Goal: Task Accomplishment & Management: Complete application form

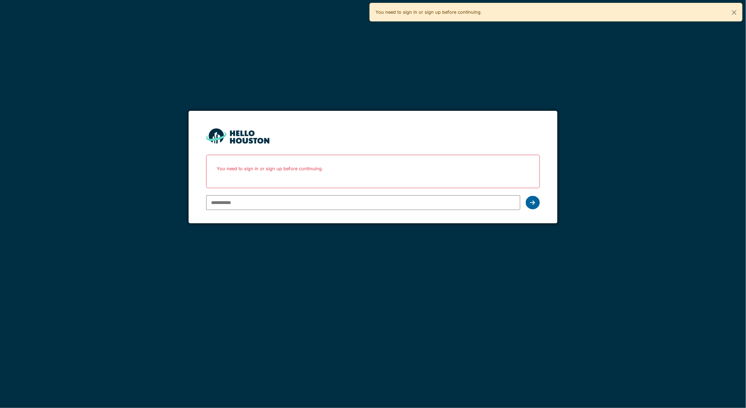
type input "**********"
click at [533, 201] on icon at bounding box center [533, 203] width 5 height 6
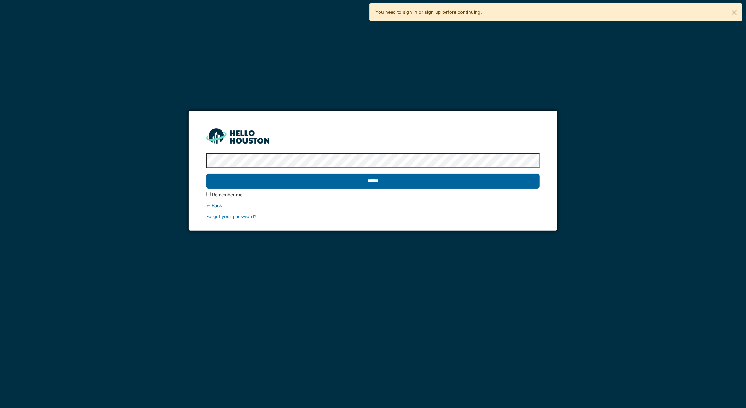
click at [380, 179] on input "******" at bounding box center [372, 181] width 333 height 15
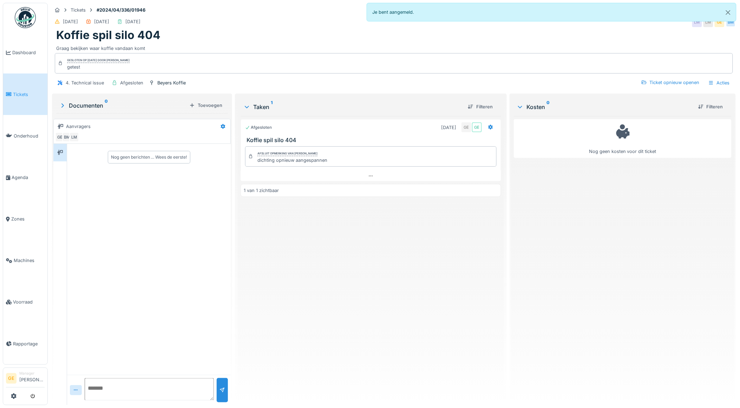
click at [27, 96] on link "Tickets" at bounding box center [25, 93] width 44 height 41
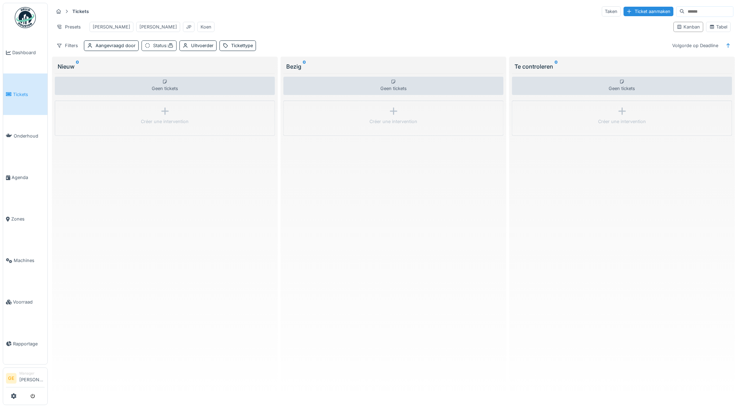
click at [169, 48] on span ":" at bounding box center [170, 45] width 7 height 5
click at [180, 86] on icon at bounding box center [180, 85] width 4 height 4
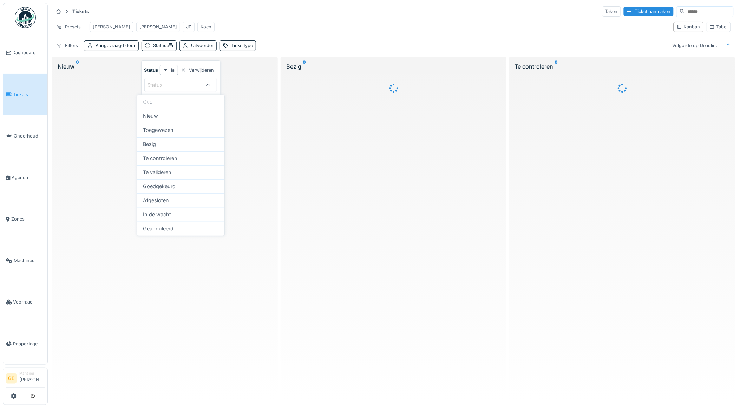
click at [272, 19] on div "Presets [PERSON_NAME]" at bounding box center [360, 27] width 615 height 16
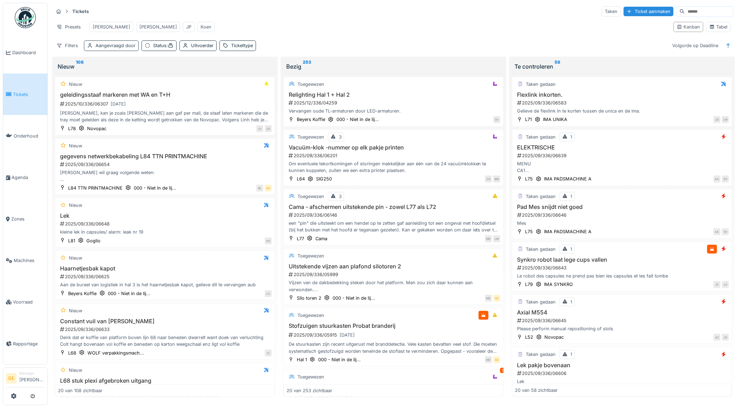
click at [122, 49] on div "Aangevraagd door" at bounding box center [116, 45] width 40 height 7
click at [208, 30] on div "Presets Adrian Gino JP Koen" at bounding box center [360, 27] width 615 height 16
click at [208, 49] on div "Uitvoerder" at bounding box center [202, 45] width 22 height 7
click at [229, 27] on div "Presets Adrian Gino JP Koen" at bounding box center [360, 27] width 615 height 16
click at [239, 49] on div "Tickettype" at bounding box center [242, 45] width 22 height 7
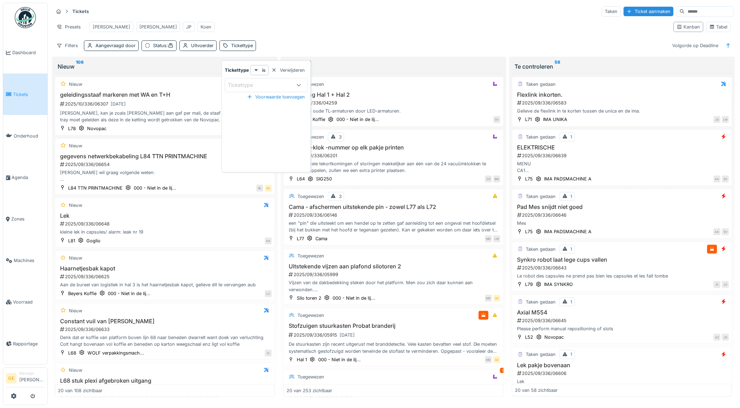
click at [255, 31] on div "Presets Adrian Gino JP Koen" at bounding box center [360, 27] width 615 height 16
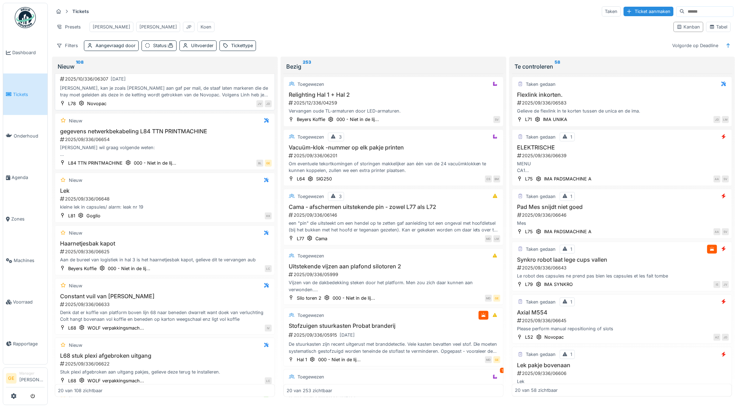
scroll to position [39, 0]
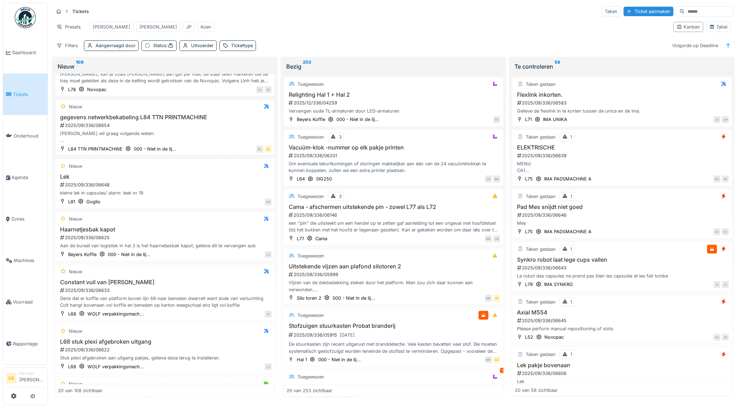
click at [197, 139] on div "Jean paul wil graag volgende weten: - bekabeling: gelabelled, waar afgemonteerd…" at bounding box center [165, 136] width 214 height 13
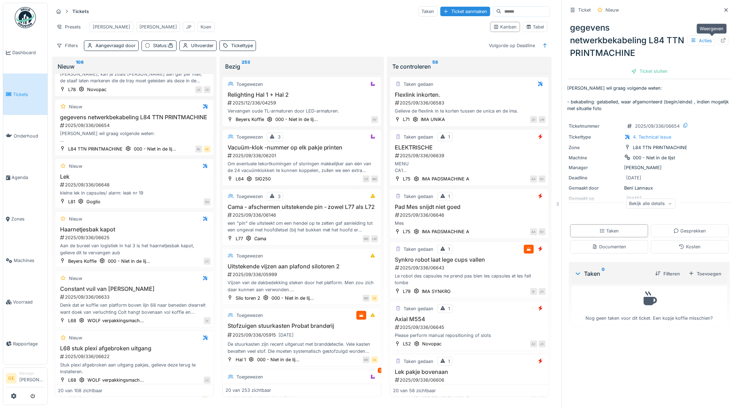
click at [721, 42] on icon at bounding box center [724, 40] width 6 height 5
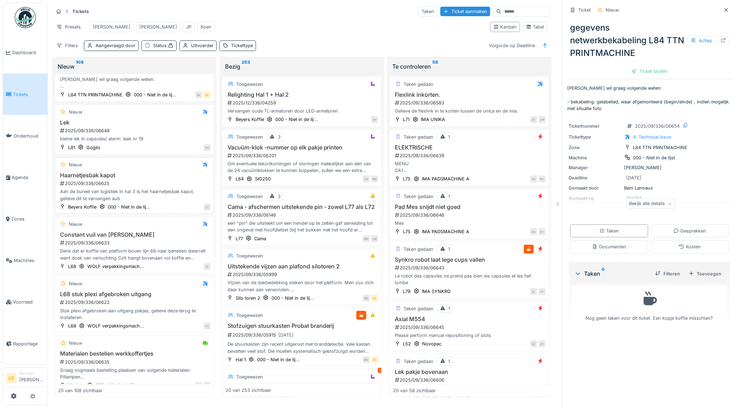
scroll to position [117, 0]
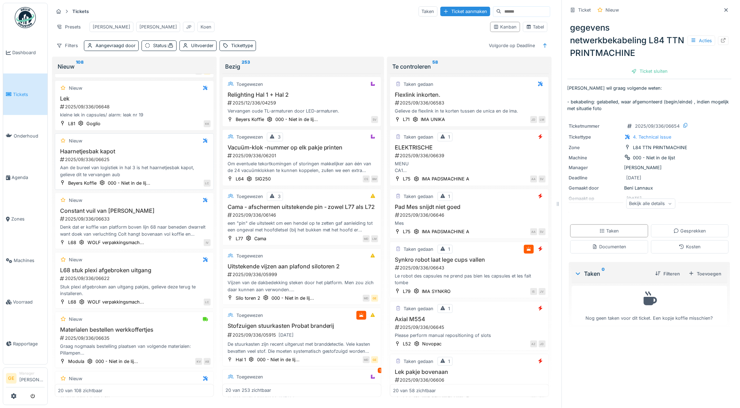
click at [157, 155] on h3 "Haarnetjesbak kapot" at bounding box center [134, 151] width 153 height 7
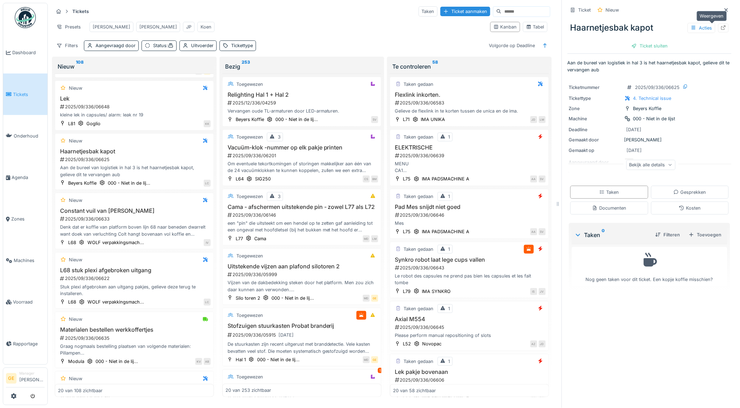
click at [722, 26] on icon at bounding box center [724, 27] width 5 height 5
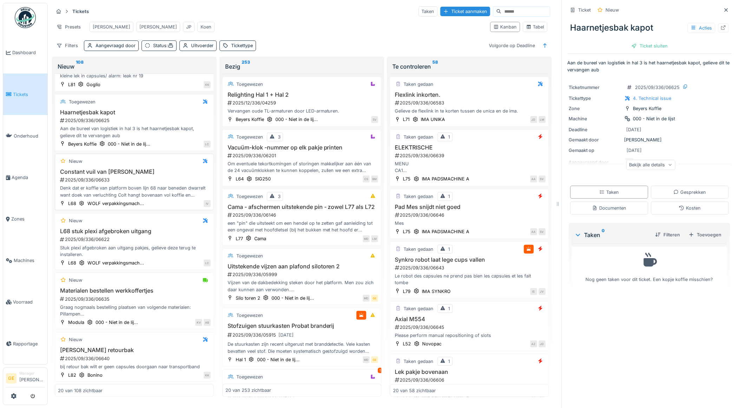
click at [155, 183] on div "2025/09/336/06633" at bounding box center [134, 179] width 151 height 7
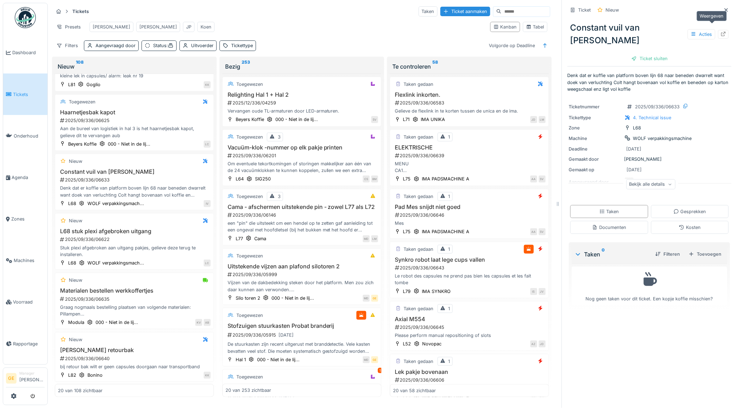
click at [722, 32] on icon at bounding box center [724, 34] width 5 height 5
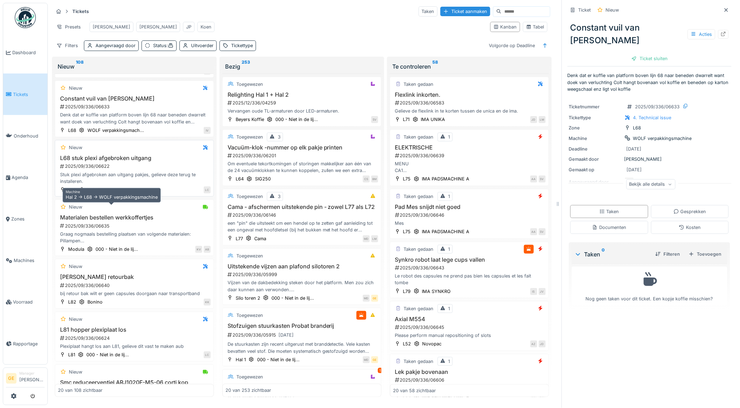
scroll to position [234, 0]
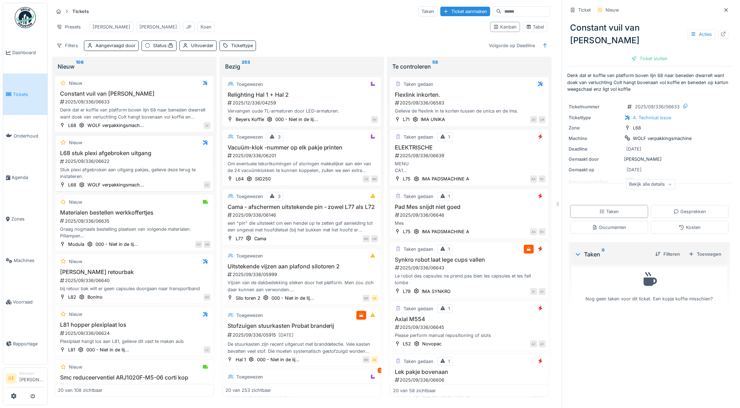
click at [164, 164] on div "2025/09/336/06622" at bounding box center [134, 161] width 151 height 7
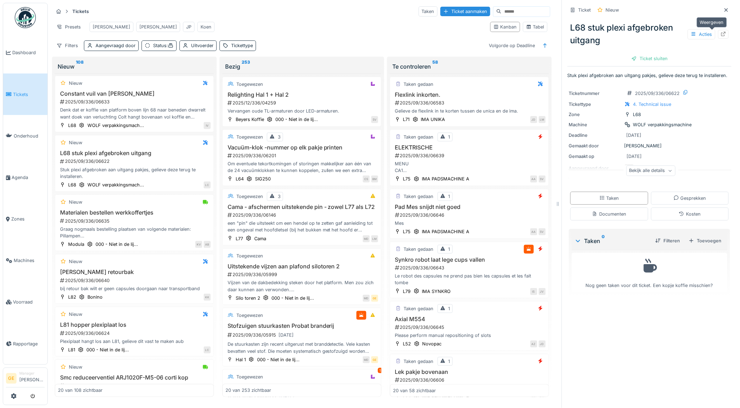
click at [719, 30] on div at bounding box center [724, 34] width 11 height 9
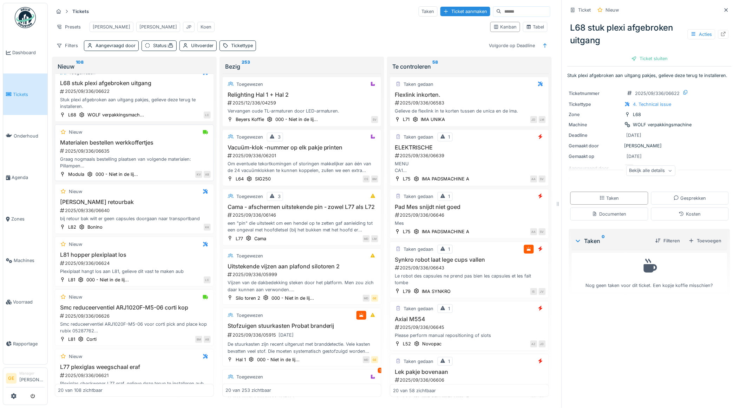
scroll to position [312, 0]
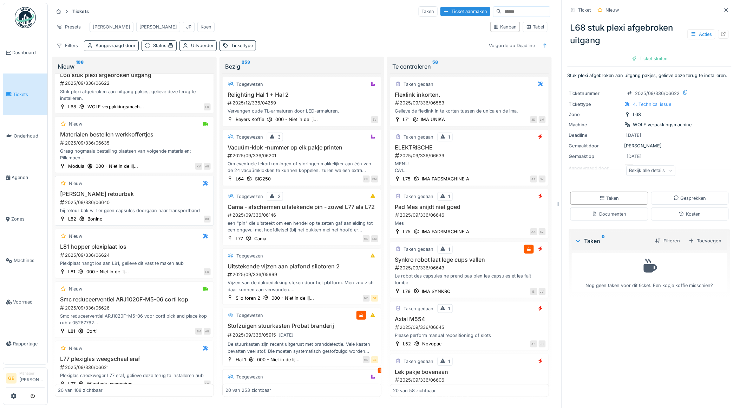
click at [139, 197] on h3 "bonino retourbak" at bounding box center [134, 193] width 153 height 7
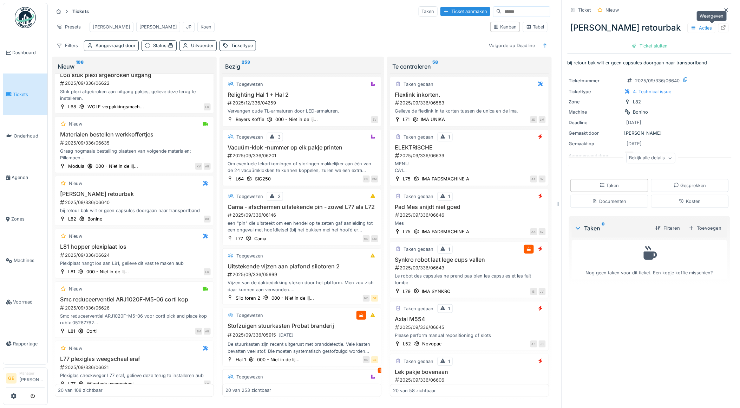
click at [721, 27] on icon at bounding box center [724, 27] width 6 height 5
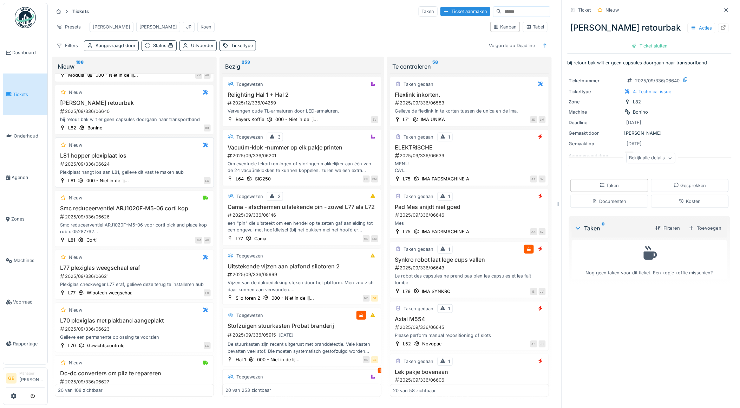
scroll to position [390, 0]
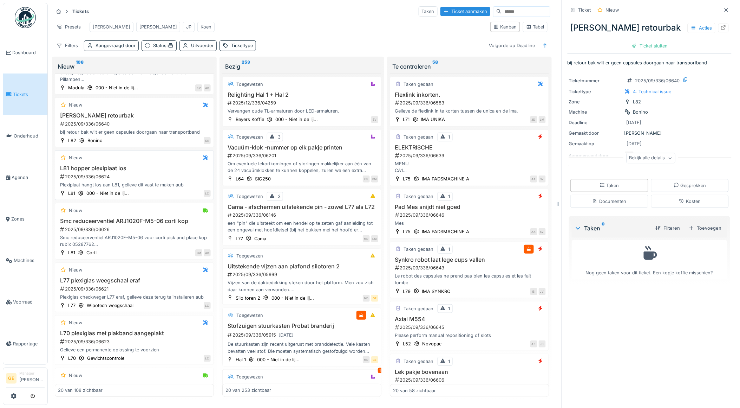
click at [149, 171] on h3 "L81 hopper plexiplaat los" at bounding box center [134, 168] width 153 height 7
click at [722, 30] on icon at bounding box center [724, 27] width 5 height 5
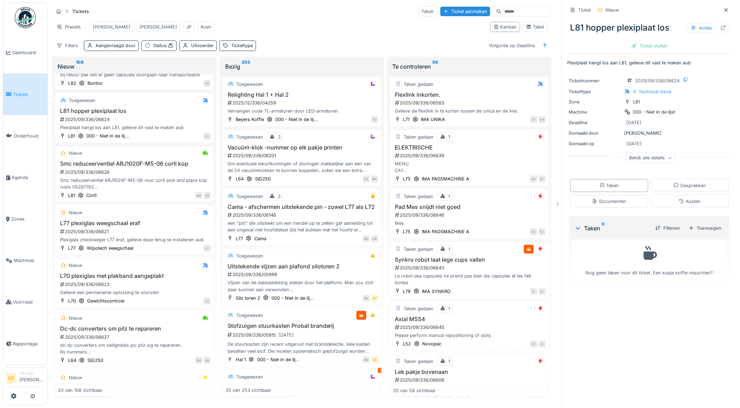
scroll to position [468, 0]
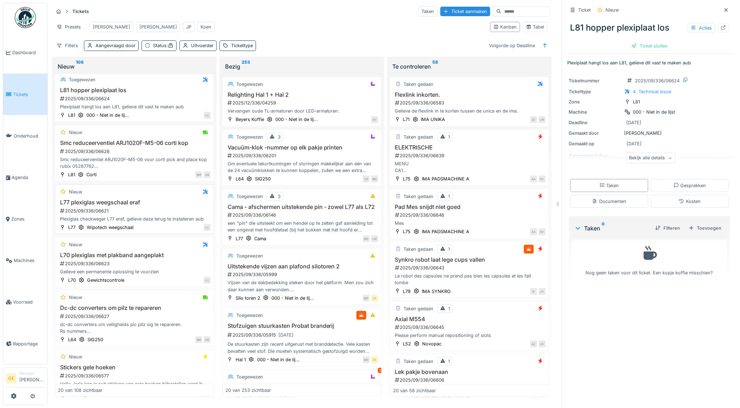
click at [149, 214] on div "2025/09/336/06621" at bounding box center [134, 210] width 151 height 7
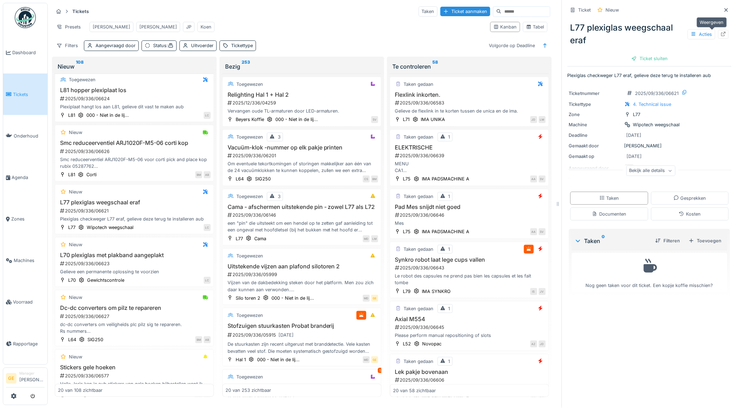
click at [721, 35] on icon at bounding box center [724, 34] width 6 height 5
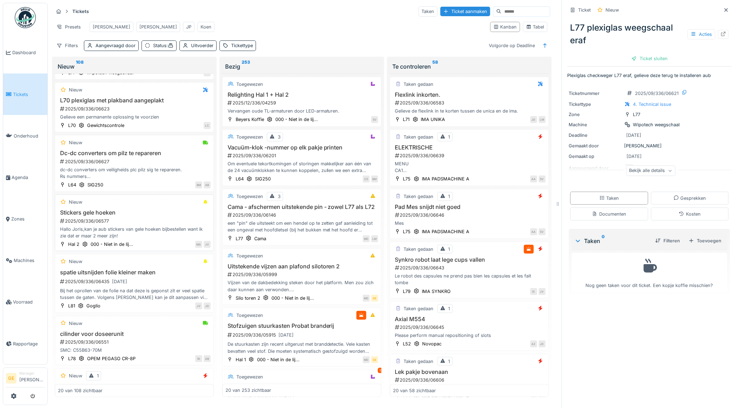
scroll to position [624, 0]
click at [139, 214] on h3 "Stickers gele hoeken" at bounding box center [134, 211] width 153 height 7
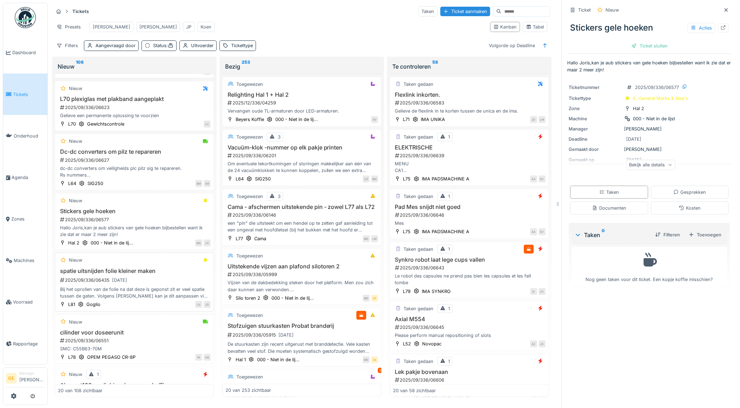
click at [162, 274] on h3 "spatie uitsnijden folie kleiner maken" at bounding box center [134, 270] width 153 height 7
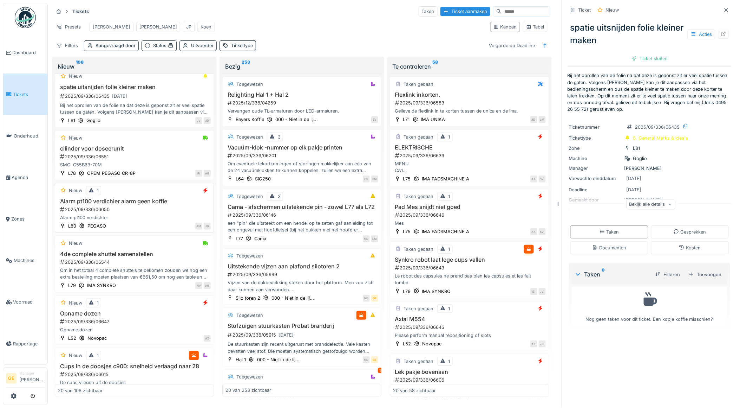
scroll to position [860, 0]
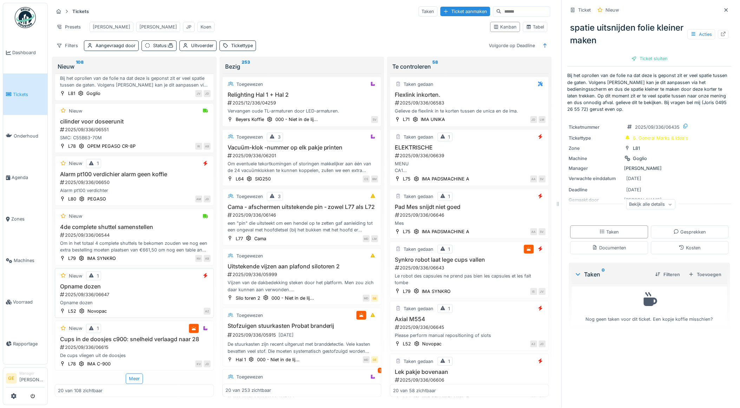
click at [139, 292] on div "Opname dozen 2025/09/336/06647 Opname dozen" at bounding box center [134, 294] width 153 height 23
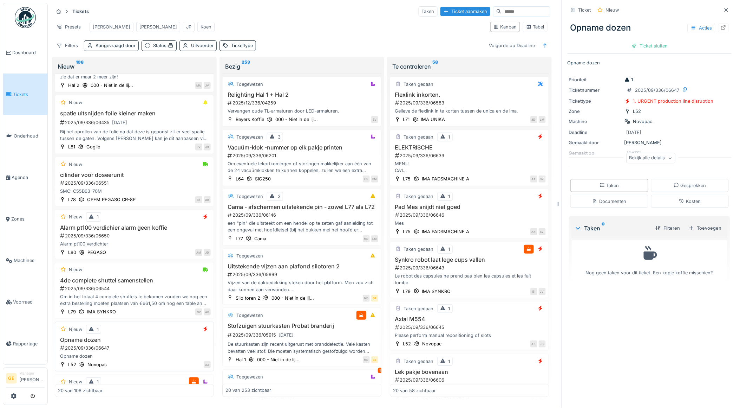
scroll to position [860, 0]
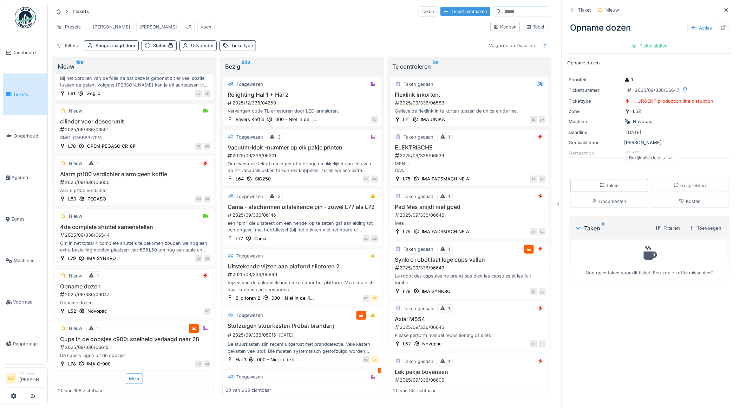
click at [448, 7] on div "Ticket aanmaken" at bounding box center [466, 11] width 50 height 9
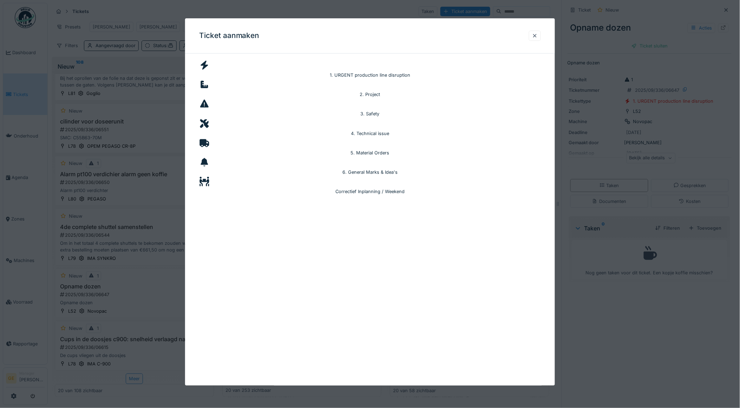
click at [268, 125] on div "4. Technical issue" at bounding box center [370, 126] width 342 height 19
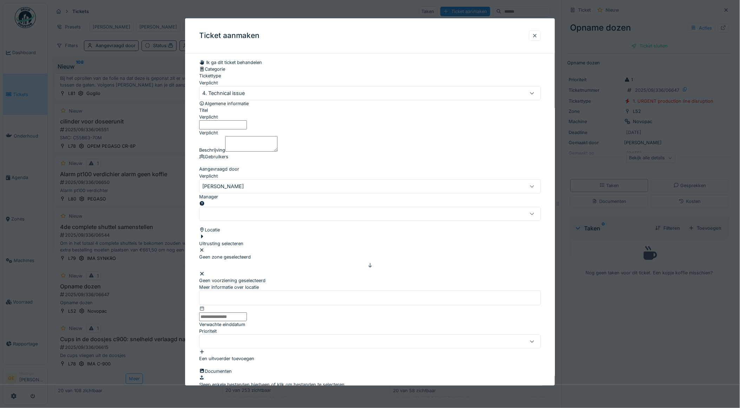
click at [232, 129] on input "Titel" at bounding box center [223, 125] width 48 height 9
type input "**********"
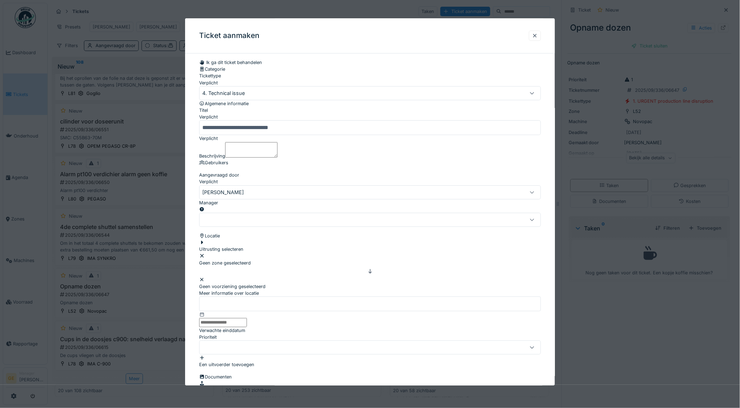
click at [252, 157] on textarea "Beschrijving" at bounding box center [251, 149] width 52 height 15
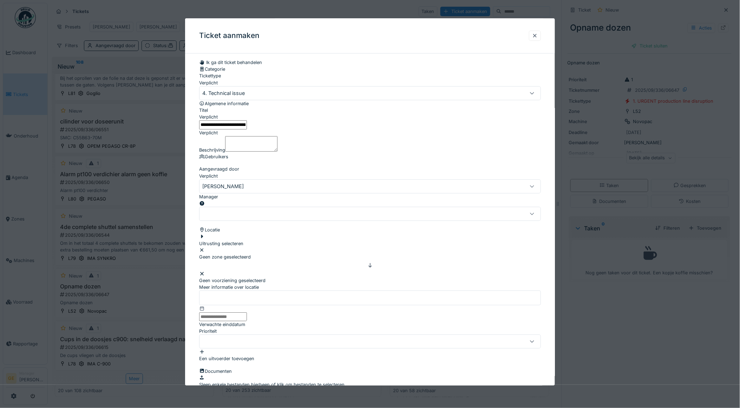
drag, startPoint x: 290, startPoint y: 147, endPoint x: 193, endPoint y: 139, distance: 97.3
click at [193, 139] on div "**********" at bounding box center [370, 240] width 370 height 363
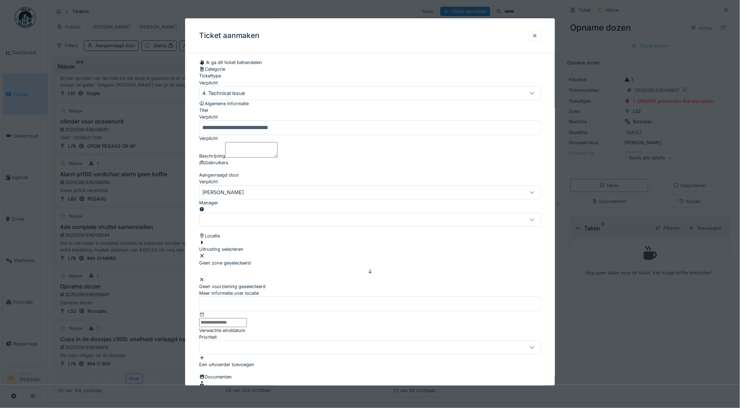
click at [217, 159] on label "Beschrijving" at bounding box center [212, 155] width 26 height 7
click at [225, 157] on textarea "Beschrijving" at bounding box center [251, 149] width 52 height 15
drag, startPoint x: 217, startPoint y: 169, endPoint x: 208, endPoint y: 169, distance: 9.1
click at [208, 159] on label "Beschrijving" at bounding box center [212, 155] width 26 height 7
click at [225, 157] on textarea "Beschrijving" at bounding box center [251, 149] width 52 height 15
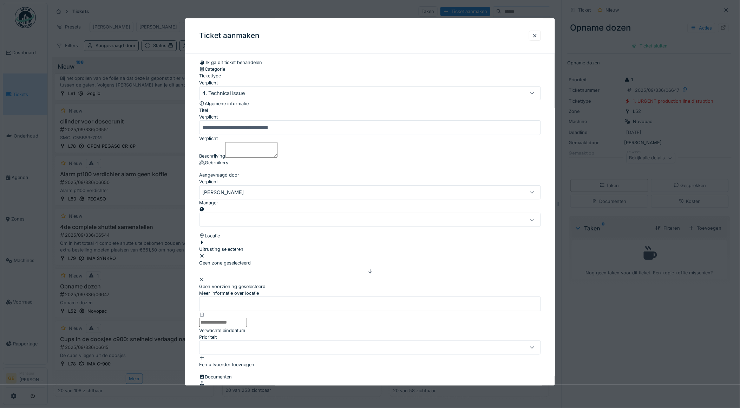
paste textarea "**********"
type textarea "**********"
click at [220, 223] on div at bounding box center [350, 220] width 297 height 8
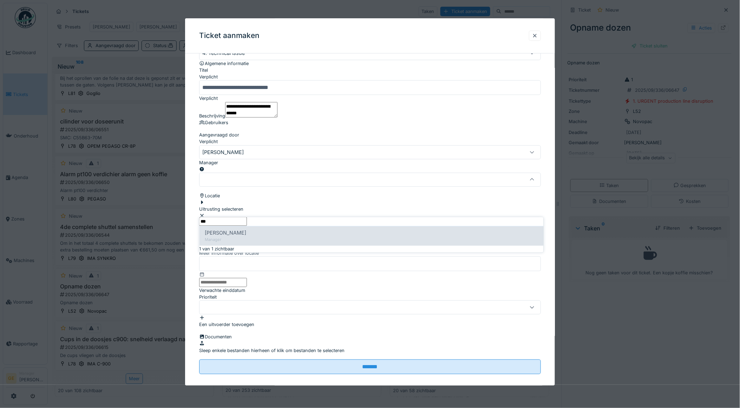
type input "***"
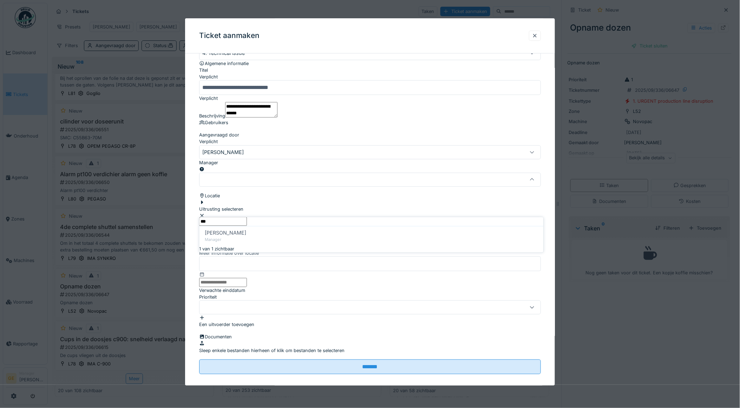
click at [234, 237] on span "[PERSON_NAME]" at bounding box center [225, 233] width 41 height 8
type input "****"
click at [239, 212] on div "Uitrusting selecteren" at bounding box center [221, 205] width 44 height 13
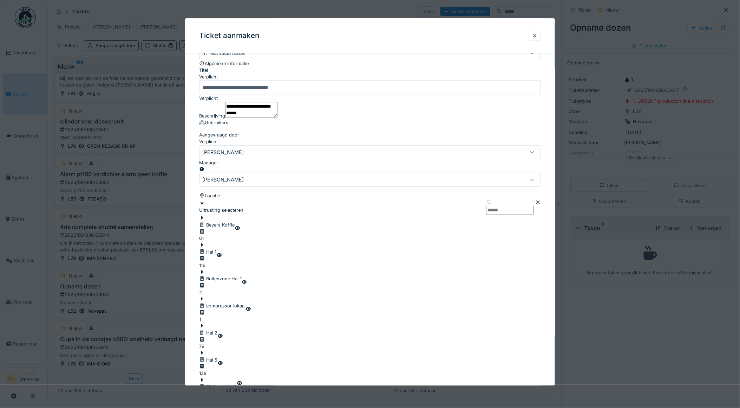
scroll to position [79, 0]
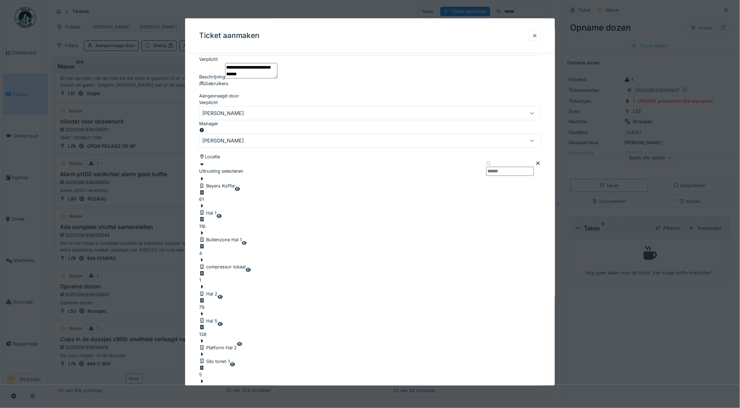
click at [235, 189] on div "Beyers Koffie" at bounding box center [216, 185] width 35 height 7
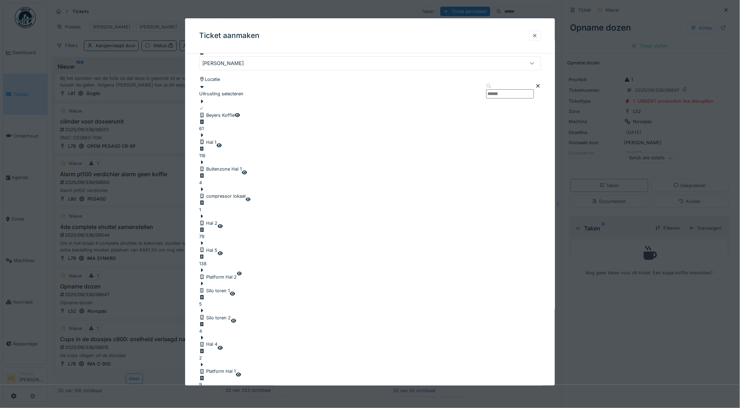
scroll to position [118, 0]
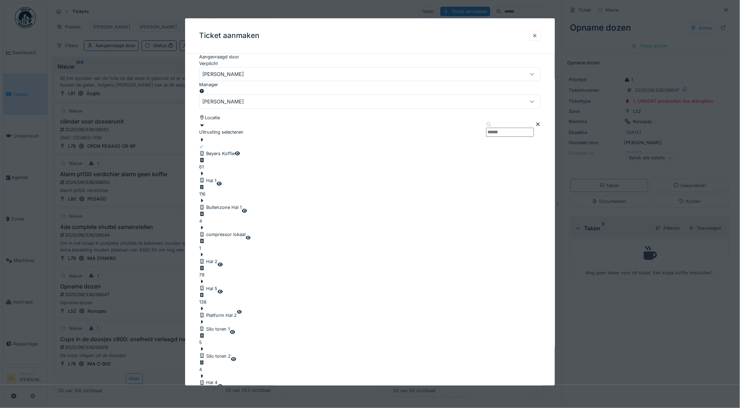
click at [205, 142] on icon at bounding box center [202, 140] width 6 height 5
click at [253, 184] on div "000 - Niet in de lijst" at bounding box center [227, 180] width 49 height 7
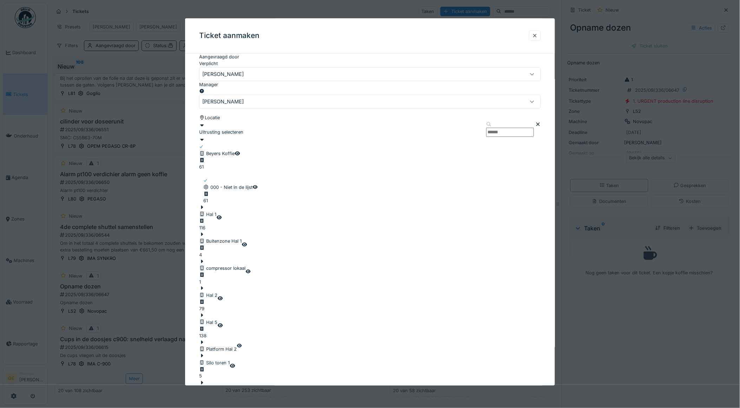
click at [323, 150] on fieldset "**********" at bounding box center [370, 288] width 342 height 694
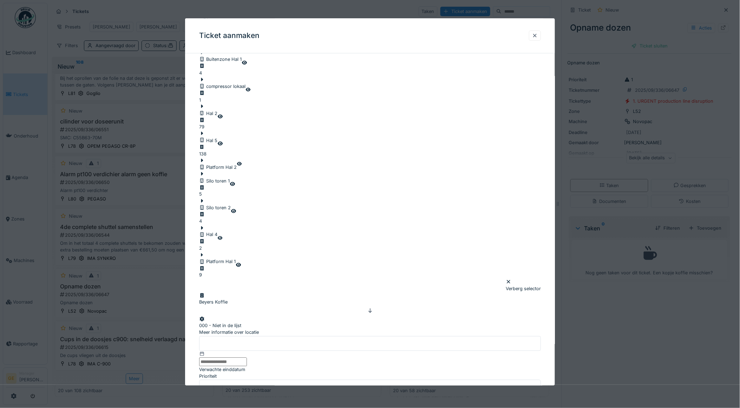
scroll to position [313, 0]
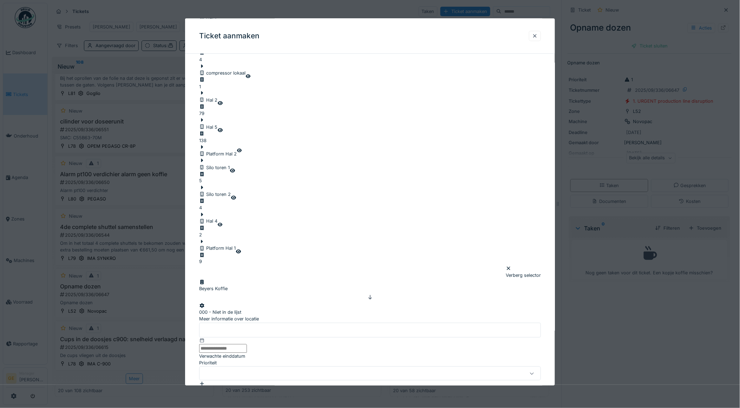
click at [325, 406] on div "Sleep enkele bestanden hierheen of klik om bestanden te selecteren" at bounding box center [370, 412] width 342 height 13
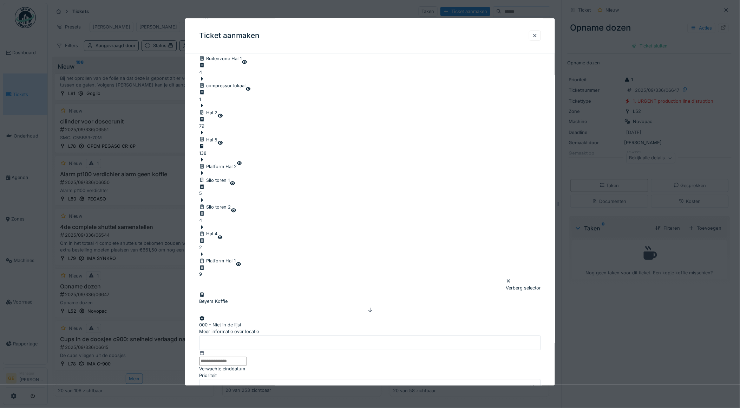
scroll to position [263, 0]
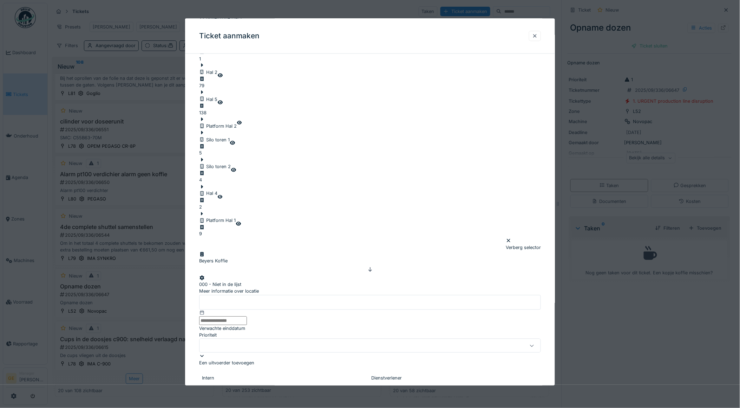
click at [248, 400] on div "Jouw gebruikers" at bounding box center [227, 404] width 50 height 8
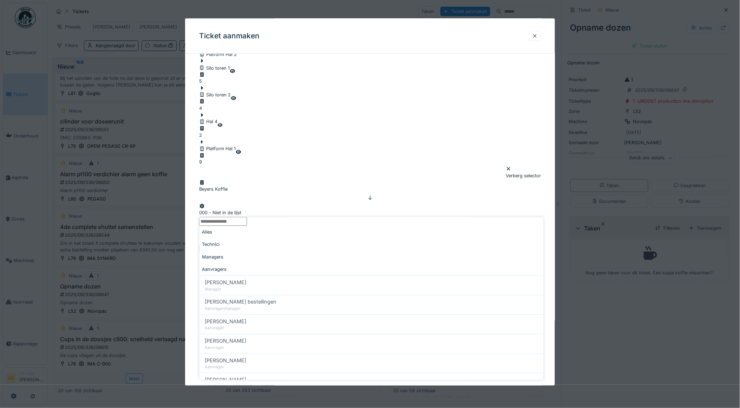
click at [238, 238] on div "Technici" at bounding box center [372, 244] width 344 height 12
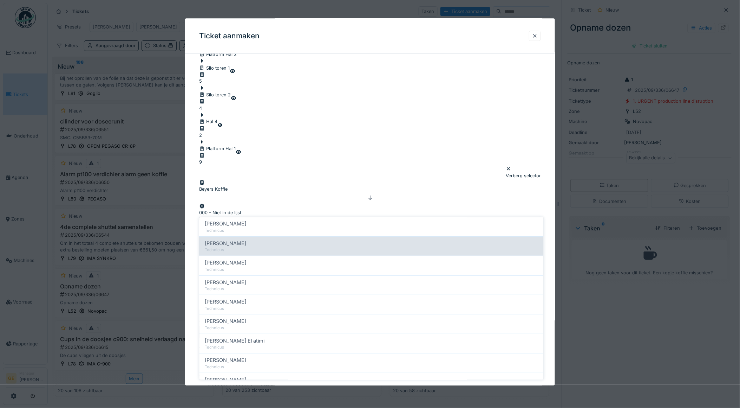
scroll to position [195, 0]
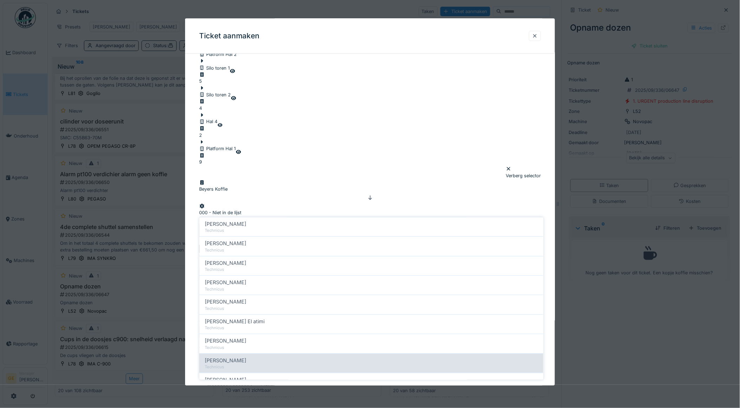
click at [240, 364] on div "Technicus" at bounding box center [371, 367] width 333 height 6
type input "*****"
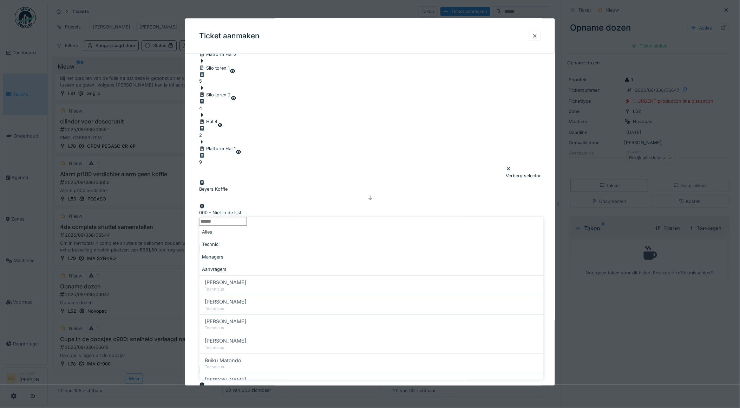
click at [193, 166] on div "**********" at bounding box center [370, 151] width 370 height 1010
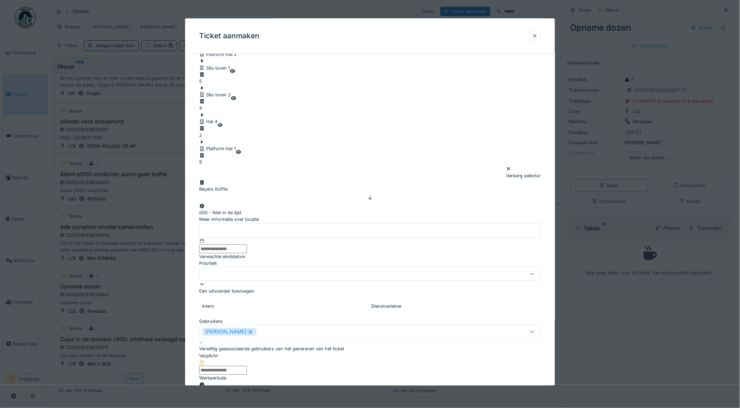
click at [243, 365] on input "text" at bounding box center [223, 369] width 48 height 9
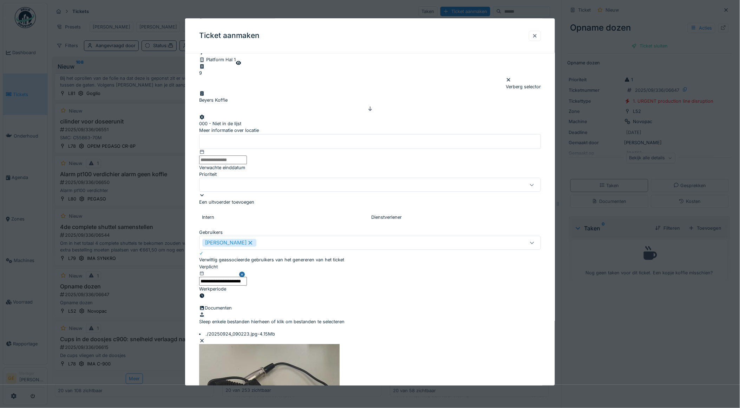
scroll to position [508, 0]
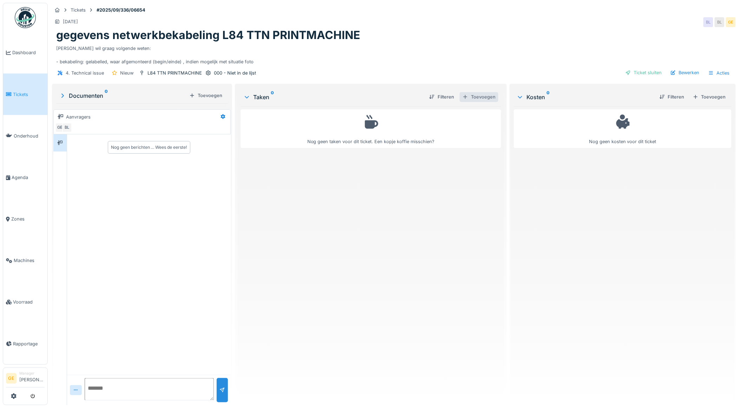
click at [472, 97] on div "Toevoegen" at bounding box center [479, 96] width 39 height 9
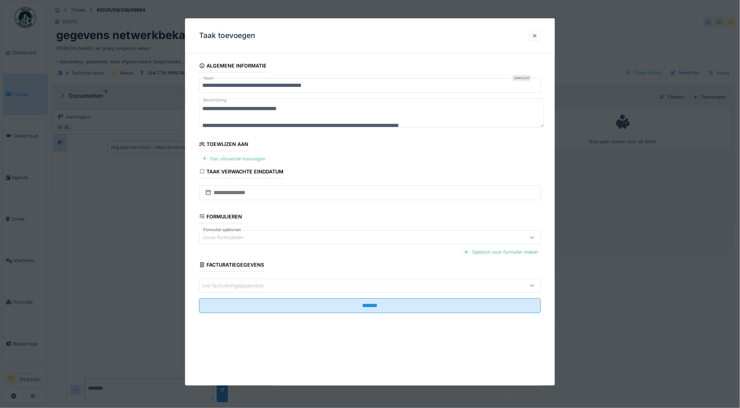
click at [257, 160] on div "Een uitvoerder toevoegen" at bounding box center [233, 158] width 69 height 9
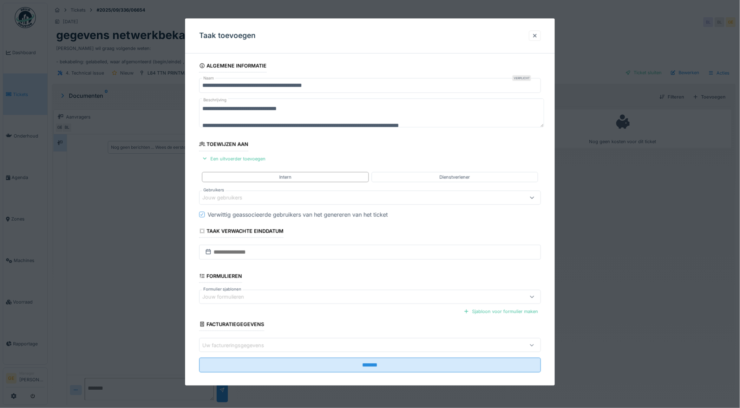
click at [247, 194] on div "Jouw gebruikers" at bounding box center [227, 198] width 50 height 8
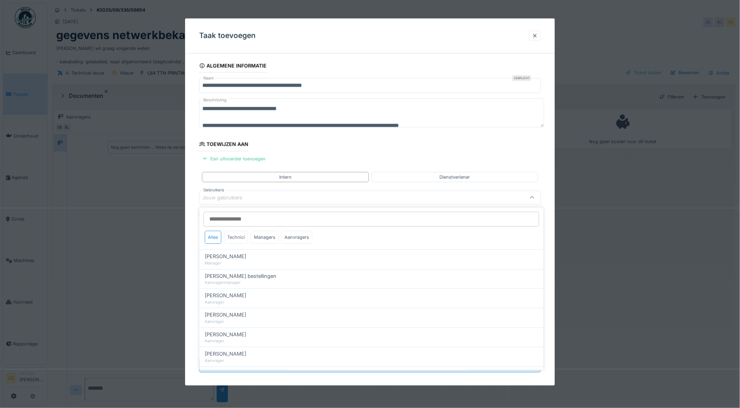
click at [238, 234] on div "Technici" at bounding box center [237, 237] width 24 height 13
click at [249, 199] on div "Jouw gebruikers" at bounding box center [227, 198] width 50 height 8
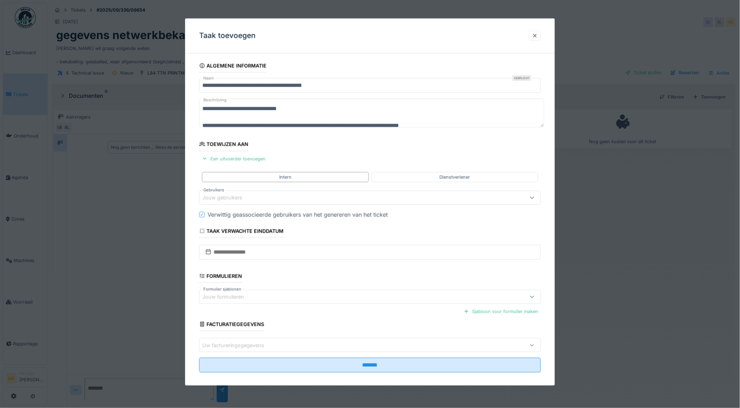
click at [232, 201] on div "Jouw gebruikers" at bounding box center [227, 198] width 50 height 8
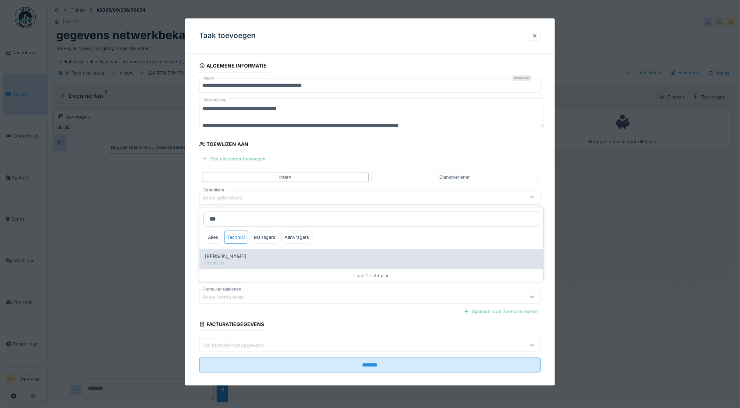
type input "***"
click at [236, 264] on div "Technicus" at bounding box center [371, 263] width 333 height 6
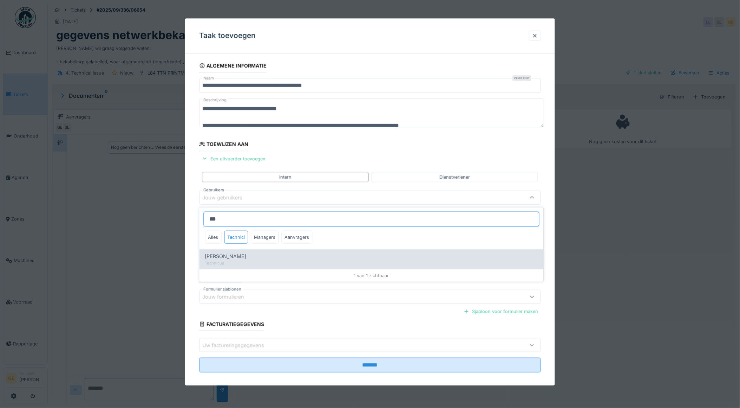
type input "****"
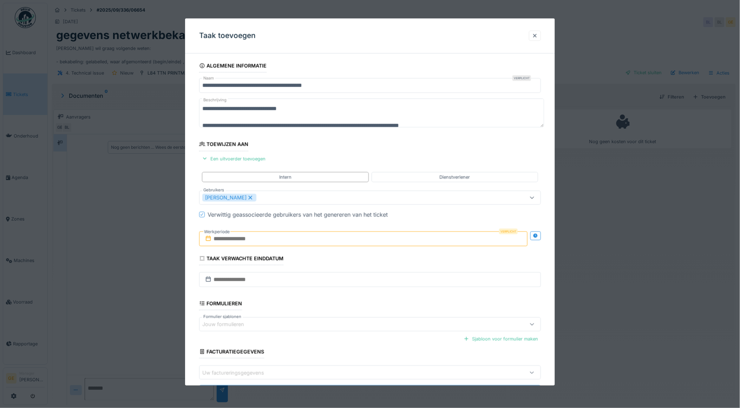
click at [362, 159] on fieldset "**********" at bounding box center [370, 232] width 342 height 346
click at [274, 238] on input "text" at bounding box center [363, 238] width 329 height 15
click at [353, 323] on div "24" at bounding box center [353, 319] width 9 height 10
click at [353, 322] on div "24" at bounding box center [353, 319] width 9 height 10
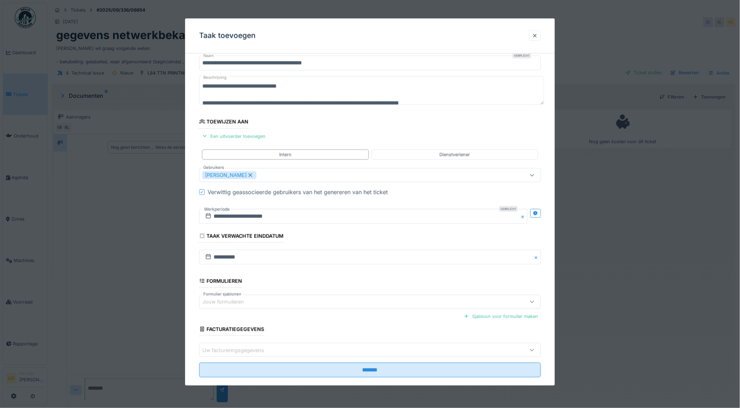
scroll to position [34, 0]
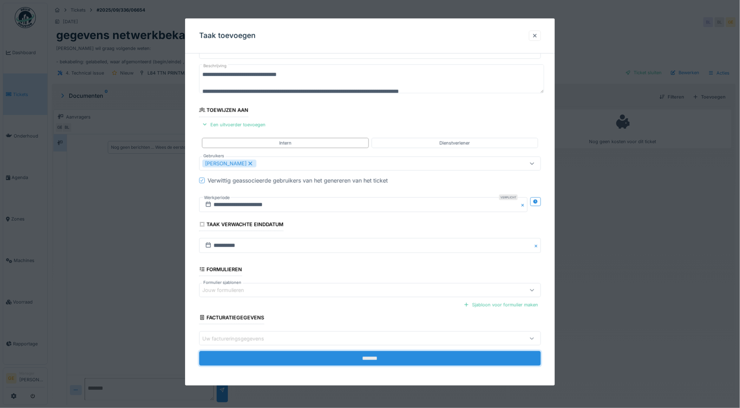
click at [339, 363] on input "*******" at bounding box center [370, 358] width 342 height 15
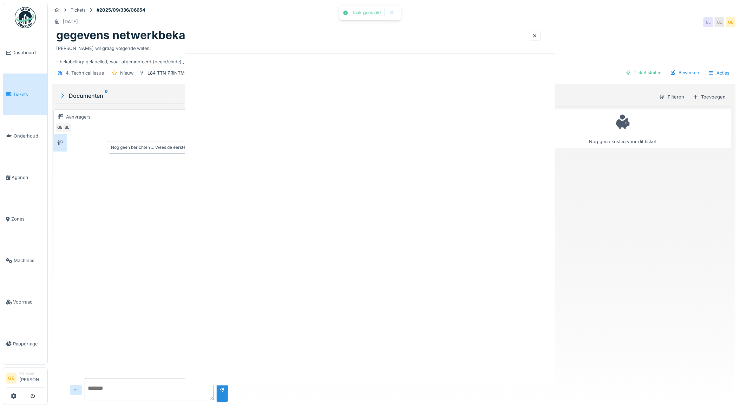
scroll to position [0, 0]
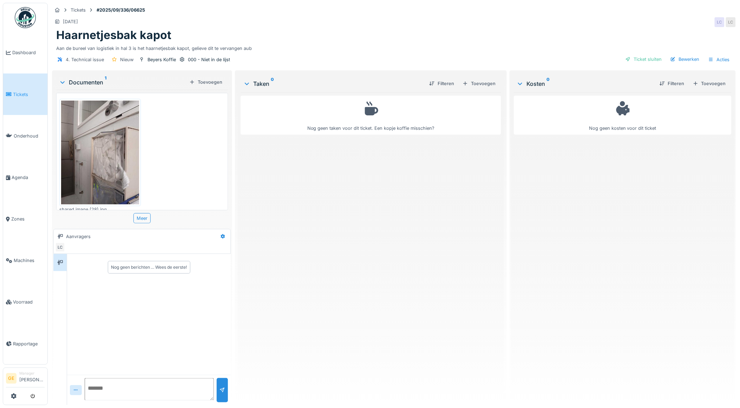
click at [111, 147] on img at bounding box center [100, 152] width 78 height 104
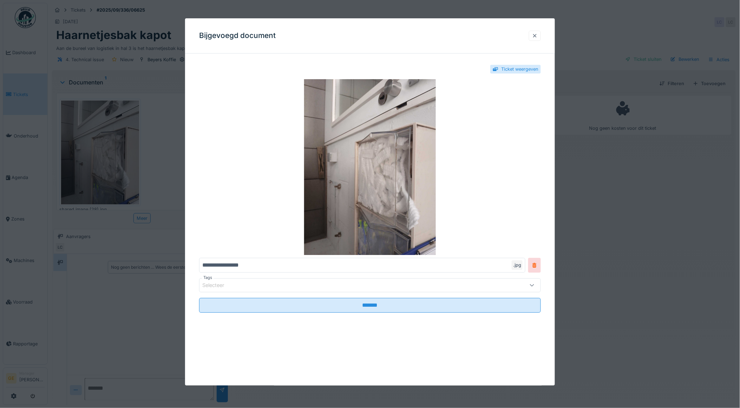
click at [541, 34] on div at bounding box center [535, 36] width 12 height 10
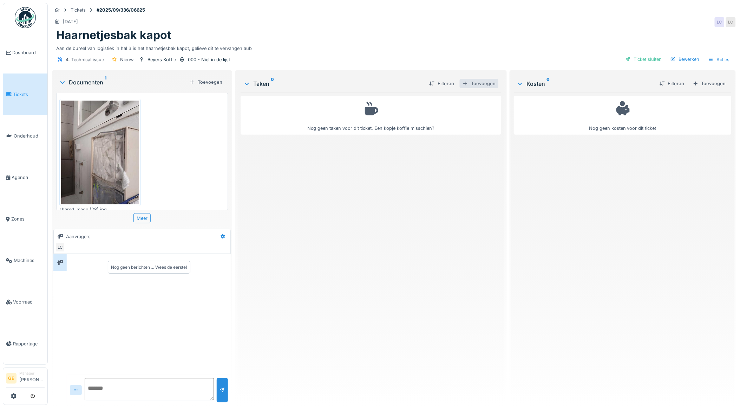
click at [470, 85] on div "Toevoegen" at bounding box center [479, 83] width 39 height 9
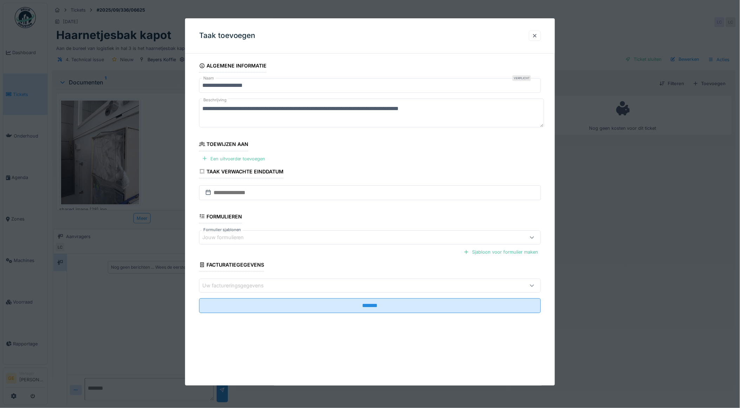
click at [261, 161] on div "Een uitvoerder toevoegen" at bounding box center [233, 158] width 69 height 9
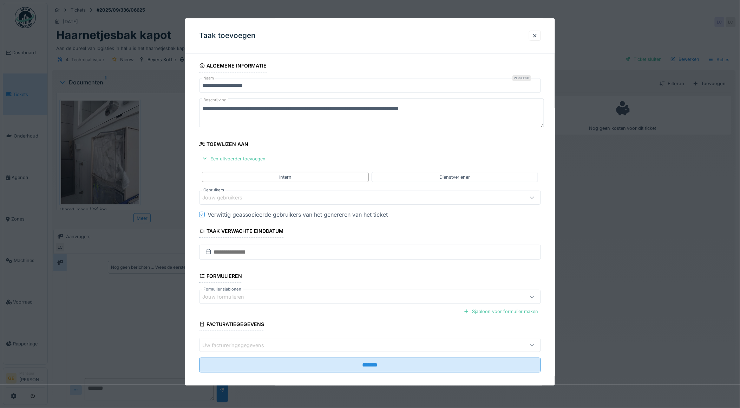
click at [238, 200] on div "Jouw gebruikers" at bounding box center [227, 198] width 50 height 8
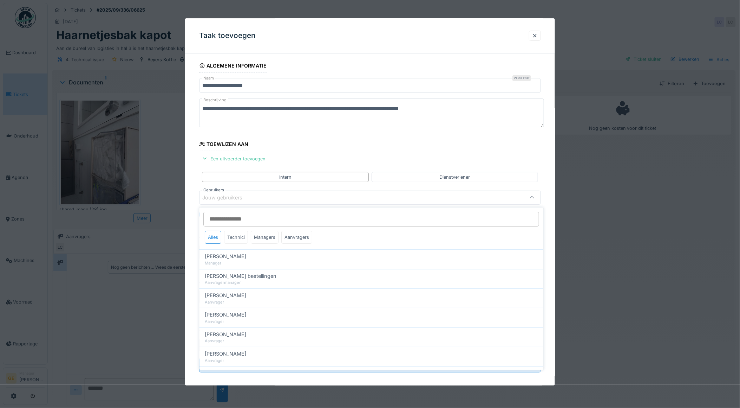
click at [231, 234] on div "Technici" at bounding box center [237, 237] width 24 height 13
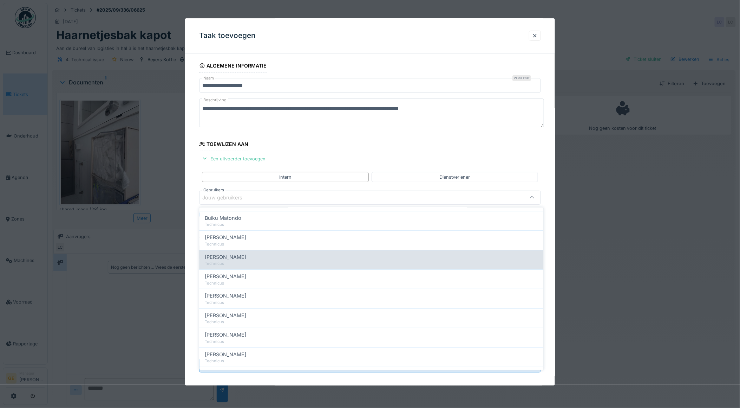
scroll to position [117, 0]
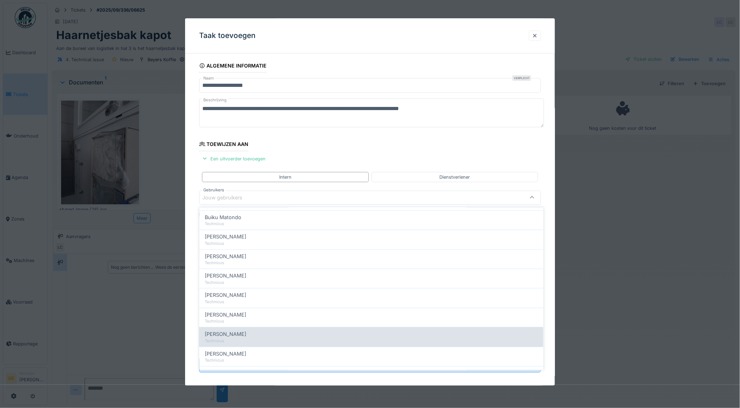
click at [244, 340] on div "Technicus" at bounding box center [371, 341] width 333 height 6
type input "****"
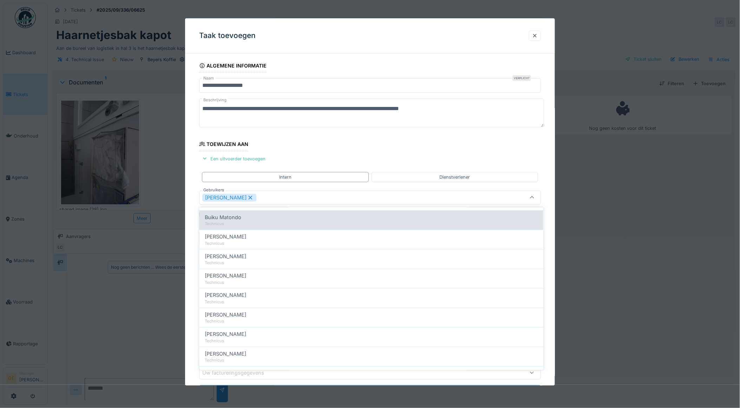
scroll to position [0, 0]
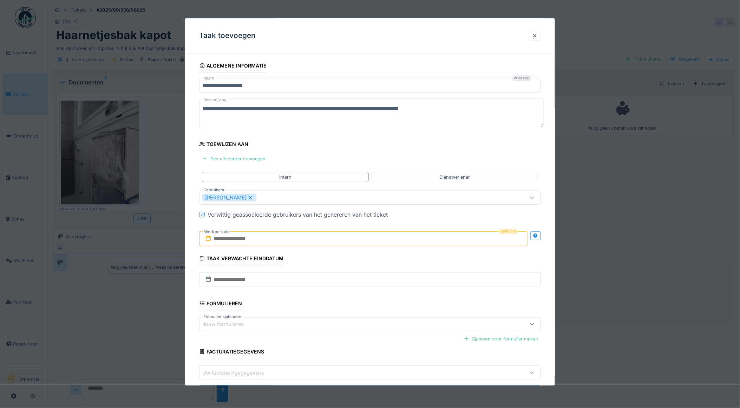
click at [344, 153] on fieldset "**********" at bounding box center [370, 232] width 342 height 346
click at [270, 235] on input "text" at bounding box center [363, 238] width 329 height 15
click at [354, 319] on div "24" at bounding box center [353, 319] width 9 height 10
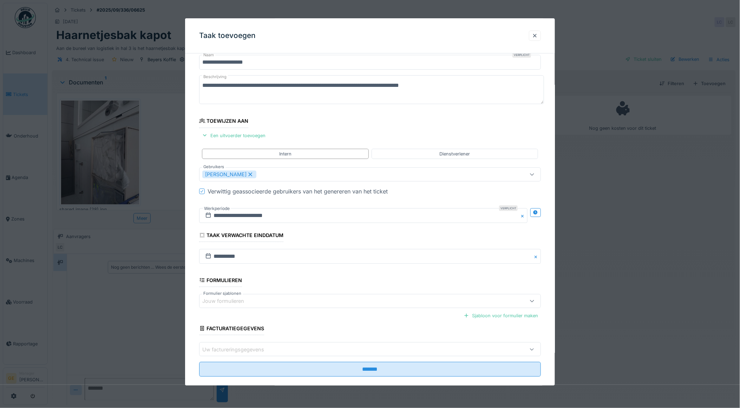
scroll to position [34, 0]
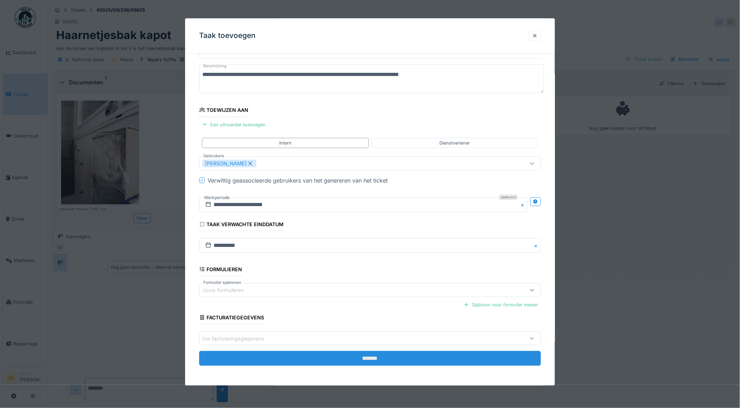
click at [332, 354] on input "*******" at bounding box center [370, 358] width 342 height 15
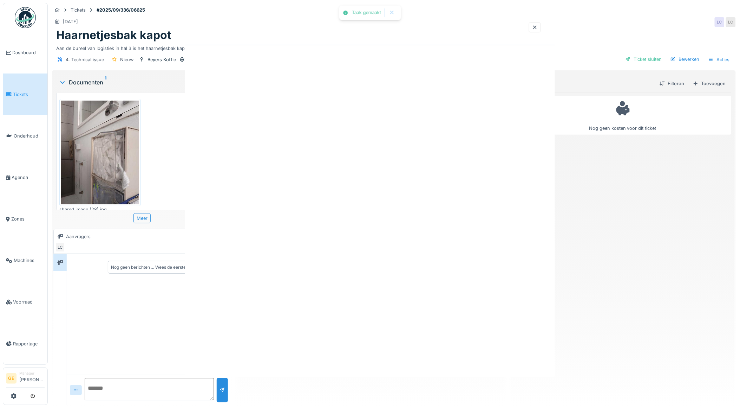
scroll to position [0, 0]
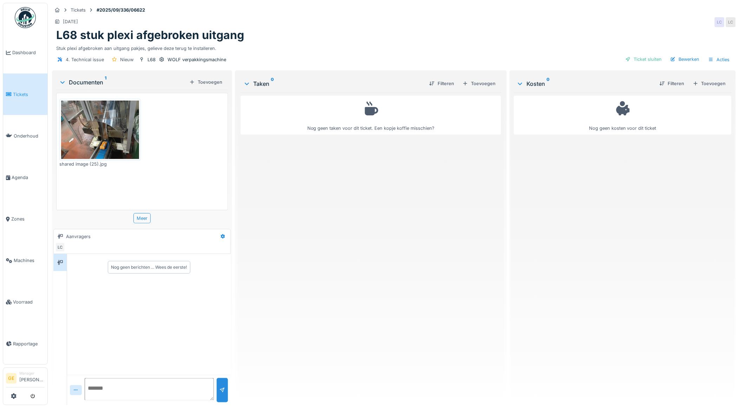
click at [98, 122] on img at bounding box center [100, 129] width 78 height 58
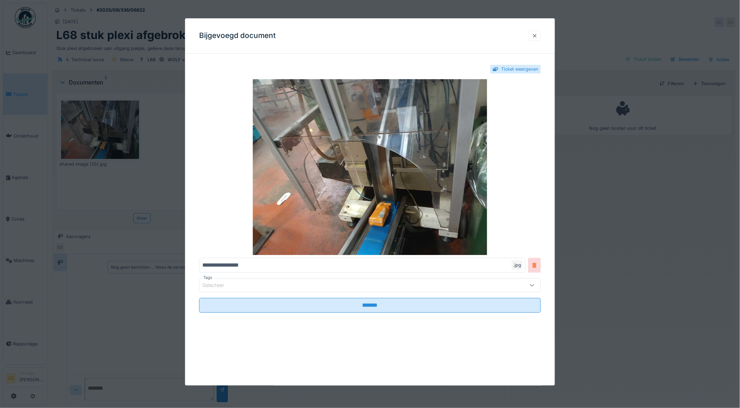
click at [537, 36] on div at bounding box center [535, 35] width 6 height 7
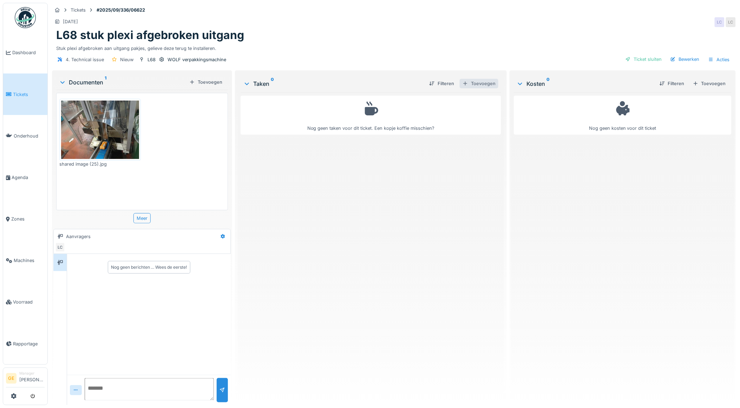
click at [473, 83] on div "Toevoegen" at bounding box center [479, 83] width 39 height 9
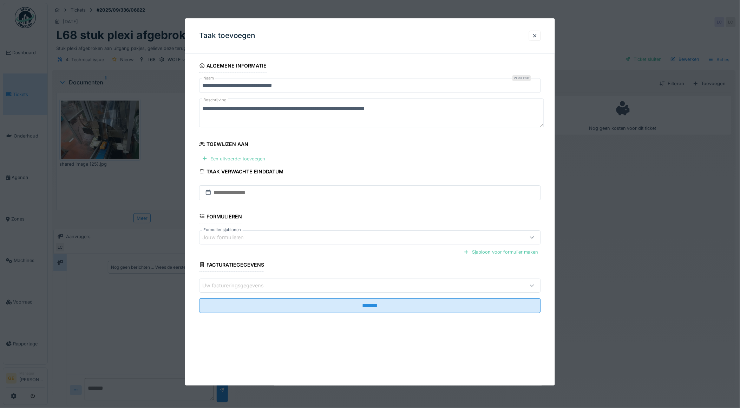
click at [236, 156] on div "Een uitvoerder toevoegen" at bounding box center [233, 158] width 69 height 9
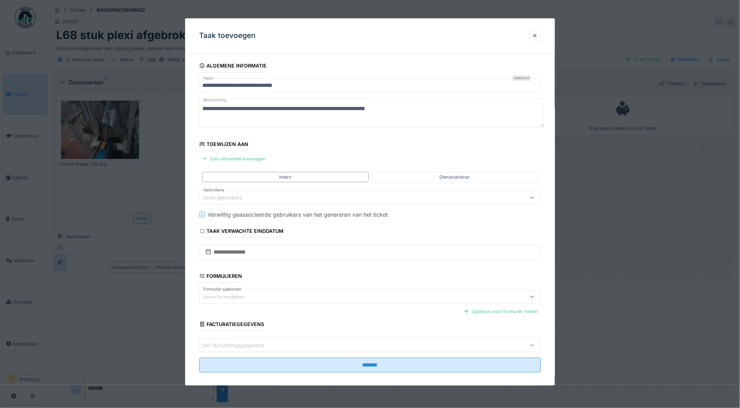
click at [245, 196] on div "Jouw gebruikers" at bounding box center [227, 198] width 50 height 8
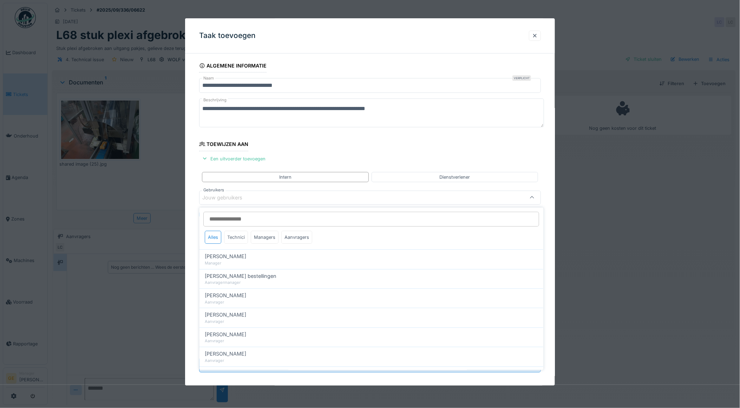
click at [242, 237] on div "Technici" at bounding box center [237, 237] width 24 height 13
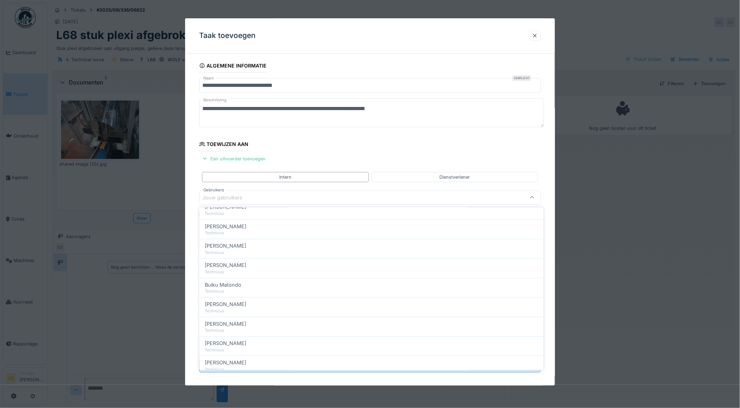
scroll to position [39, 0]
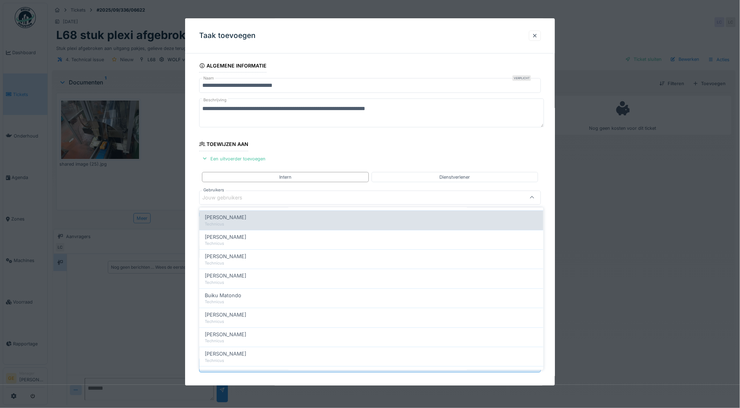
click at [245, 224] on div "Technicus" at bounding box center [371, 224] width 333 height 6
type input "*****"
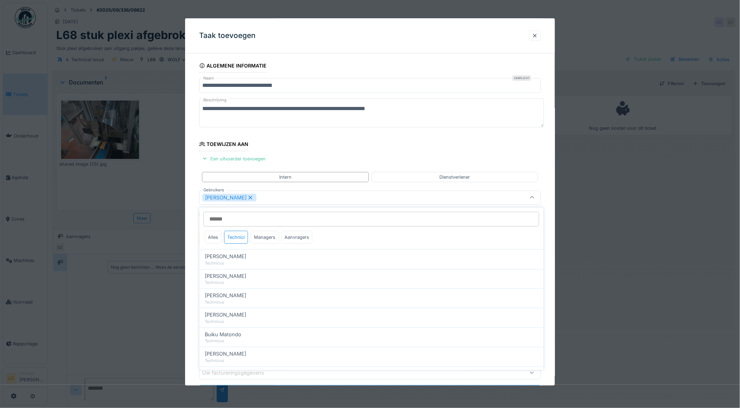
click at [314, 145] on fieldset "**********" at bounding box center [370, 232] width 342 height 346
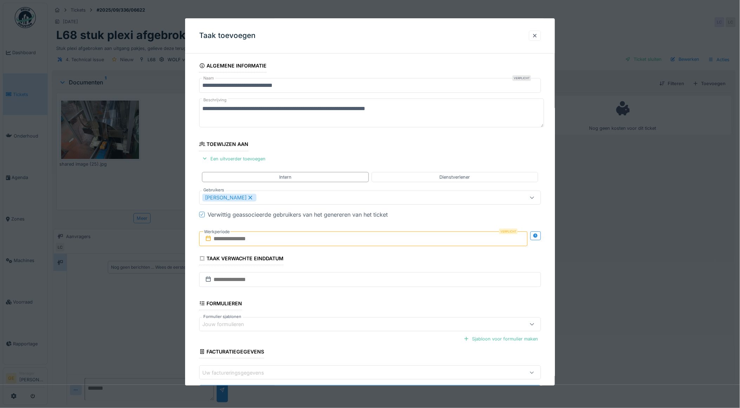
click at [313, 240] on input "text" at bounding box center [363, 238] width 329 height 15
click at [351, 319] on div "24" at bounding box center [353, 319] width 9 height 10
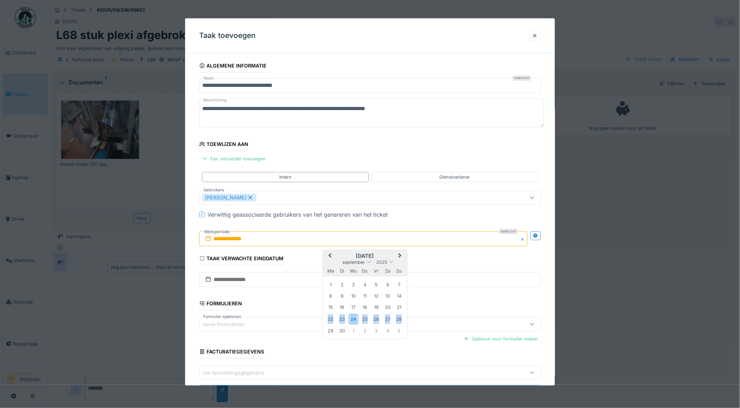
click at [351, 319] on div "24" at bounding box center [353, 319] width 9 height 10
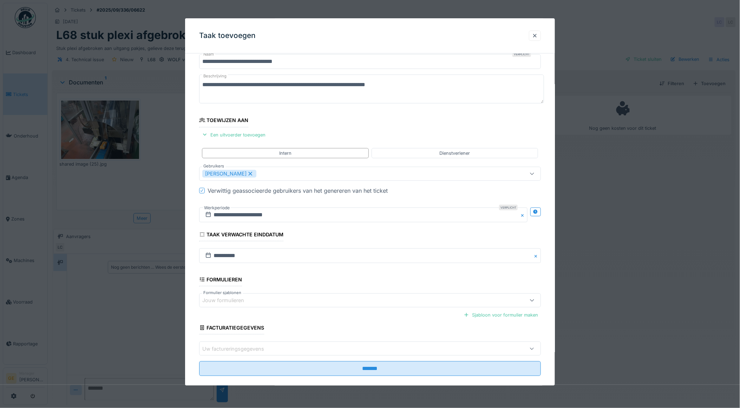
scroll to position [34, 0]
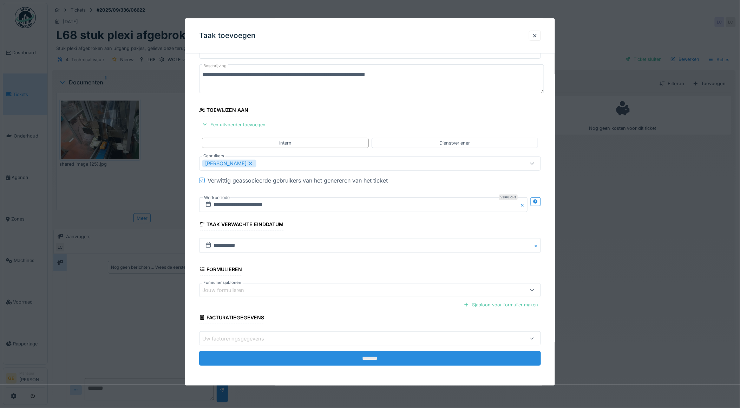
click at [356, 357] on input "*******" at bounding box center [370, 358] width 342 height 15
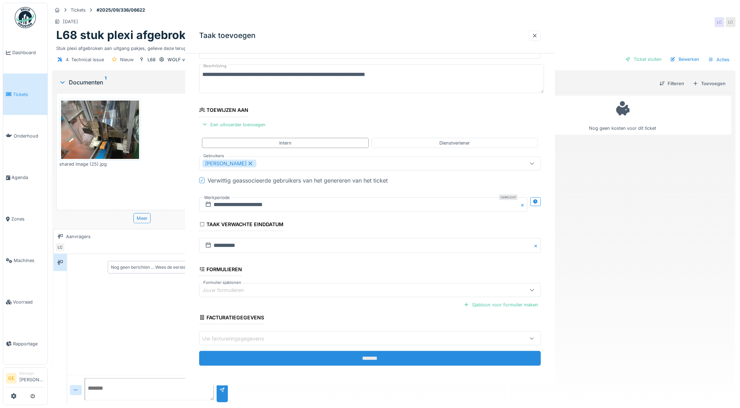
click at [348, 354] on div "**********" at bounding box center [370, 201] width 370 height 367
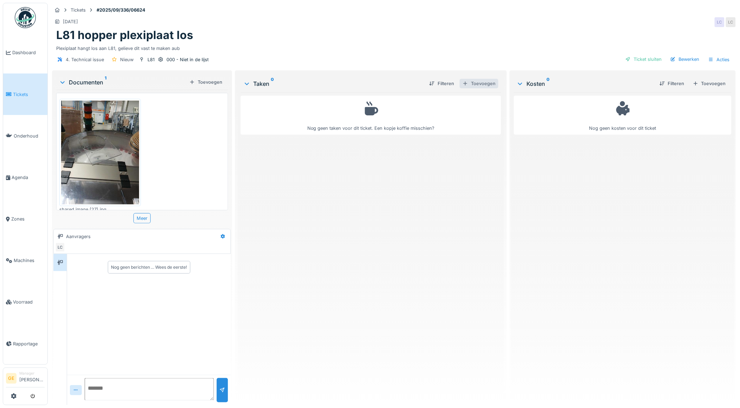
click at [475, 83] on div "Toevoegen" at bounding box center [479, 83] width 39 height 9
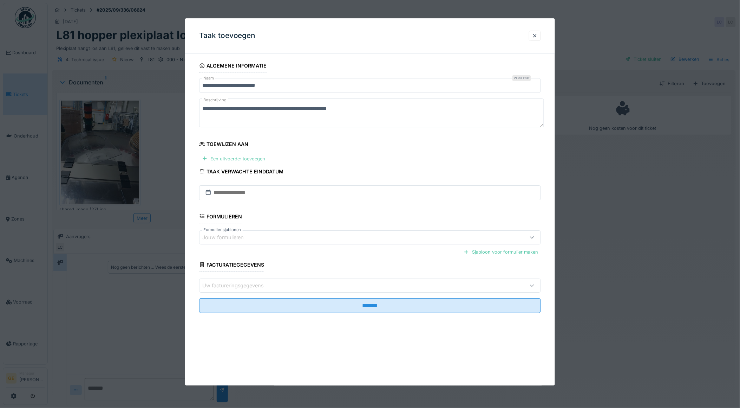
click at [228, 157] on div "Een uitvoerder toevoegen" at bounding box center [233, 158] width 69 height 9
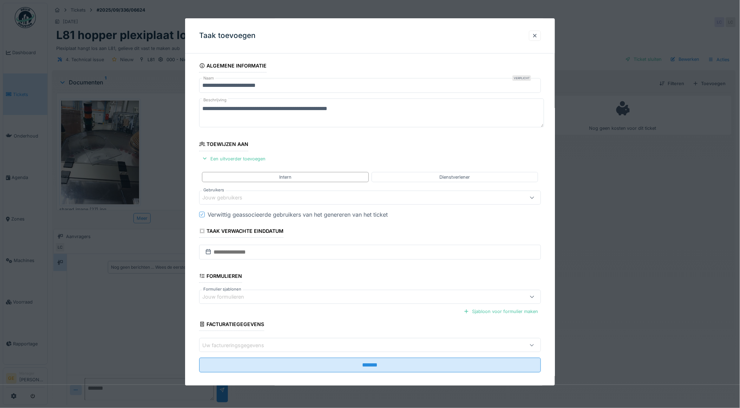
click at [233, 199] on div "Jouw gebruikers" at bounding box center [227, 198] width 50 height 8
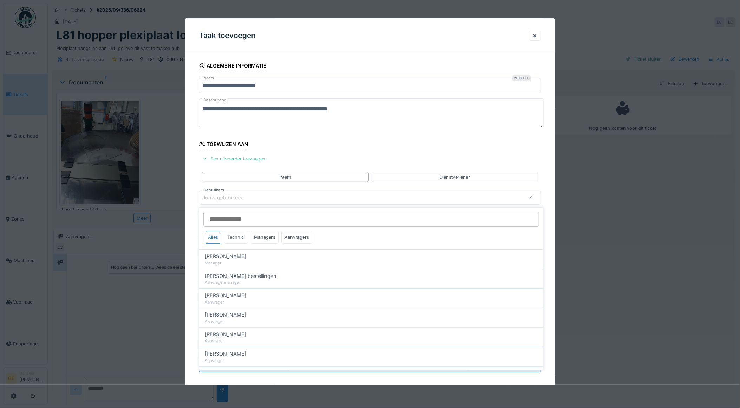
click at [232, 236] on div "Technici" at bounding box center [237, 237] width 24 height 13
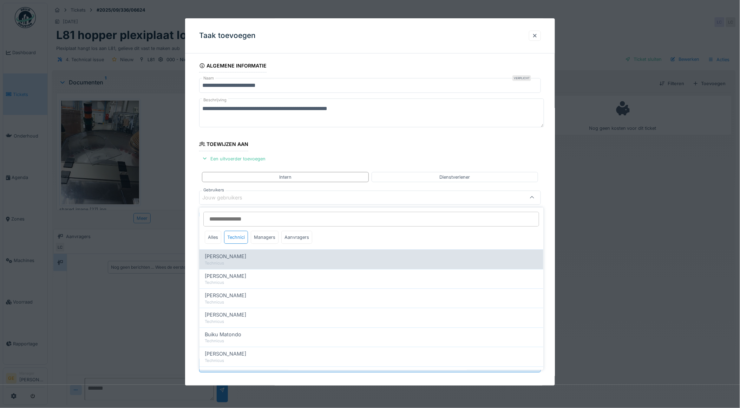
click at [224, 257] on span "[PERSON_NAME]" at bounding box center [225, 256] width 41 height 8
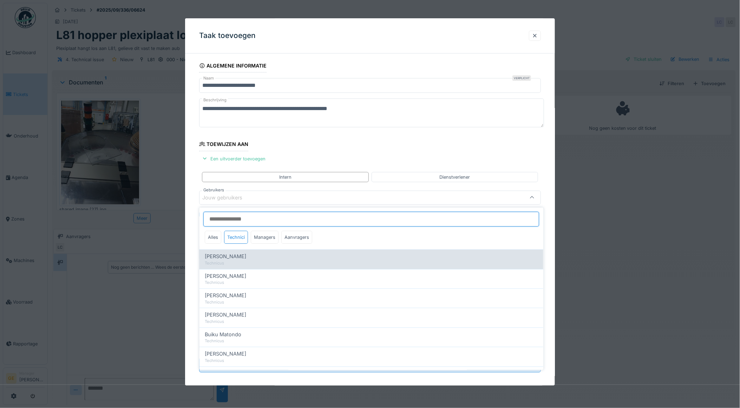
type input "*****"
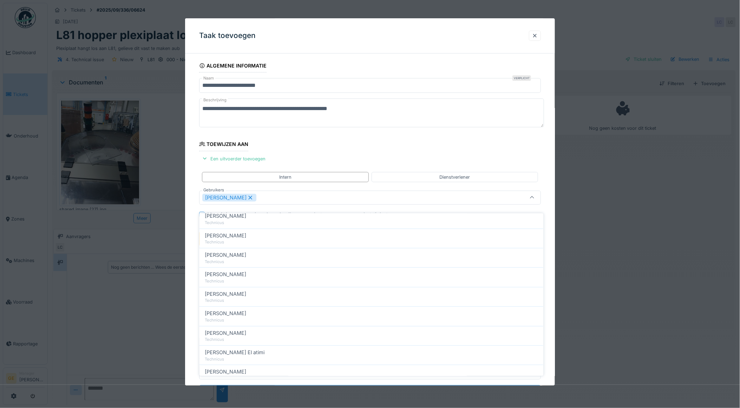
scroll to position [137, 0]
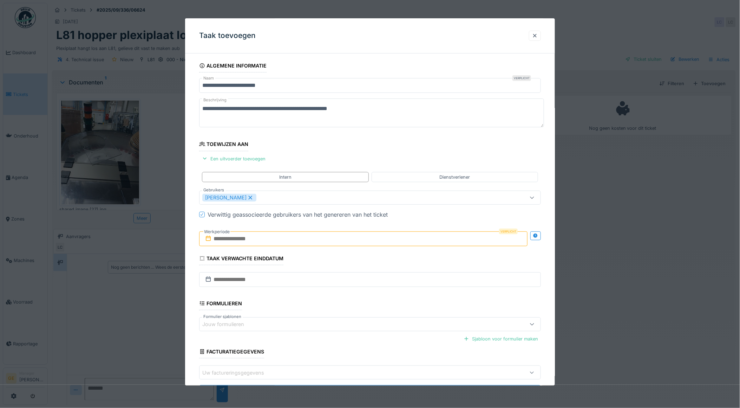
click at [339, 157] on fieldset "**********" at bounding box center [370, 232] width 342 height 346
click at [301, 240] on input "text" at bounding box center [363, 238] width 329 height 15
click at [351, 322] on div "24" at bounding box center [353, 319] width 9 height 10
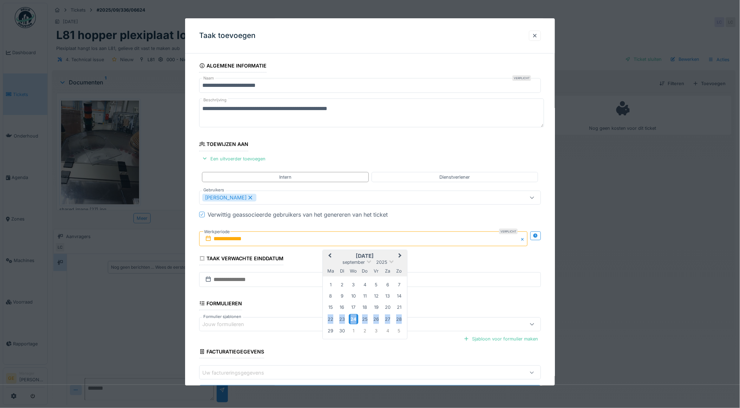
click at [351, 322] on div "24" at bounding box center [353, 319] width 9 height 10
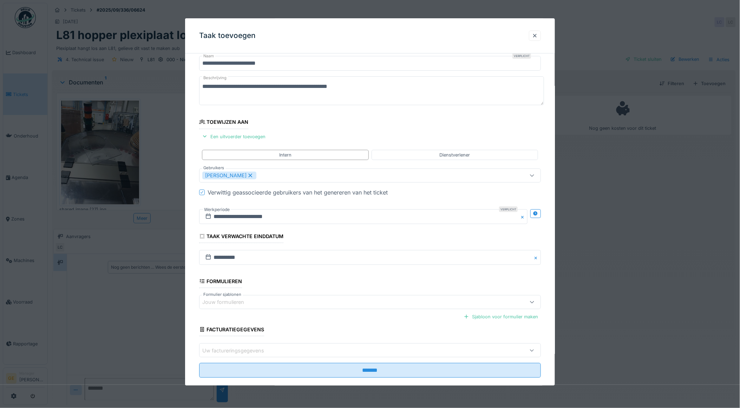
scroll to position [34, 0]
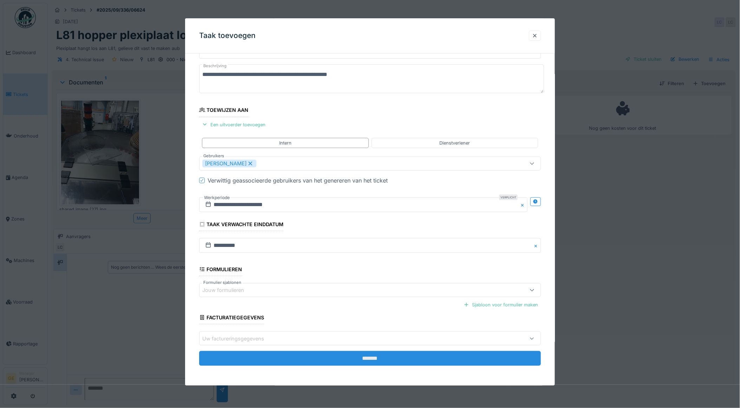
click at [351, 361] on input "*******" at bounding box center [370, 358] width 342 height 15
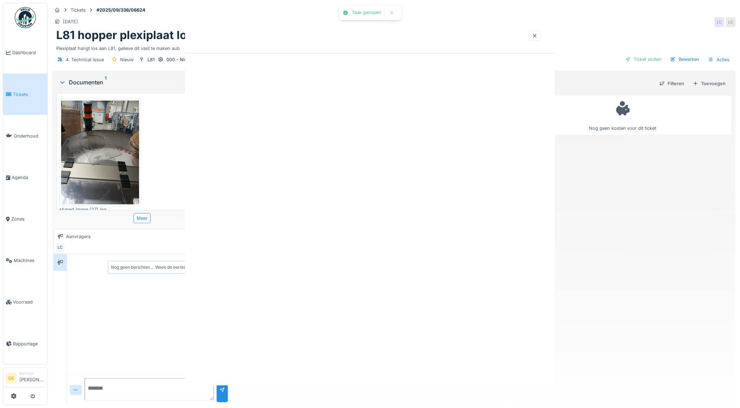
scroll to position [0, 0]
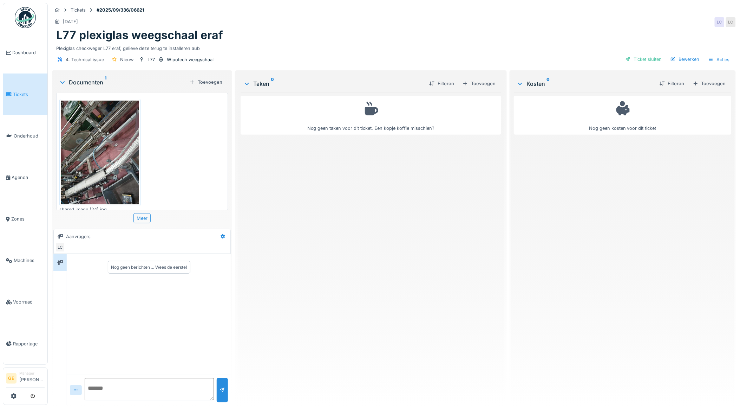
click at [114, 147] on img at bounding box center [100, 152] width 78 height 104
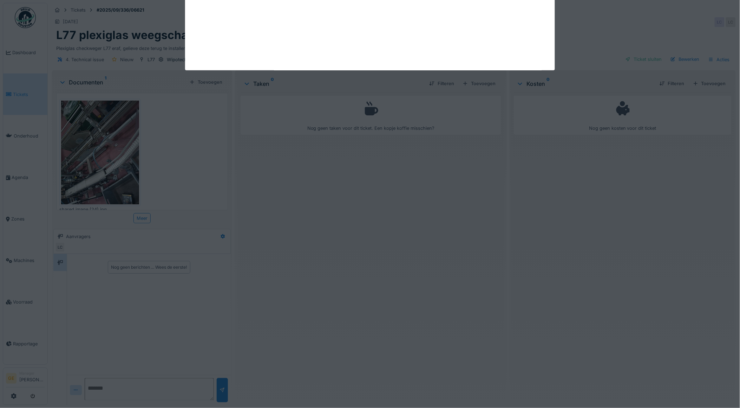
click at [114, 147] on div at bounding box center [370, 204] width 740 height 408
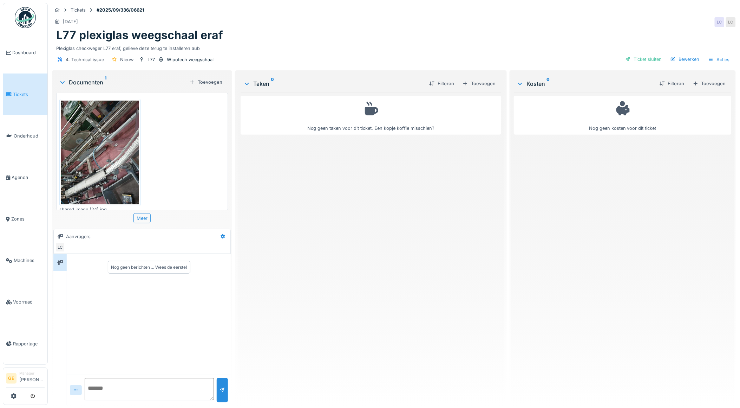
click at [114, 147] on img at bounding box center [100, 152] width 78 height 104
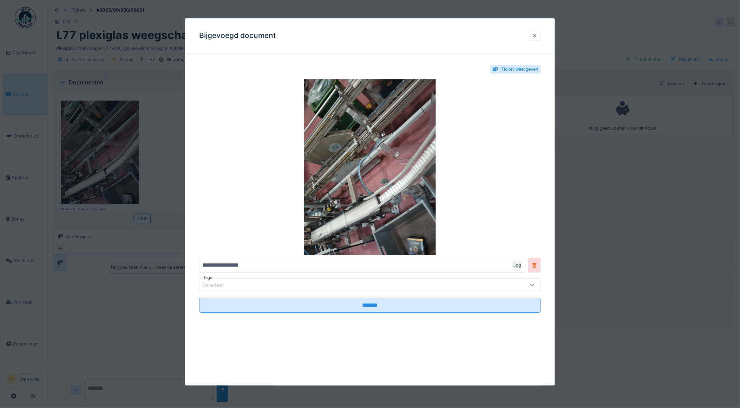
click at [538, 36] on div at bounding box center [535, 35] width 6 height 7
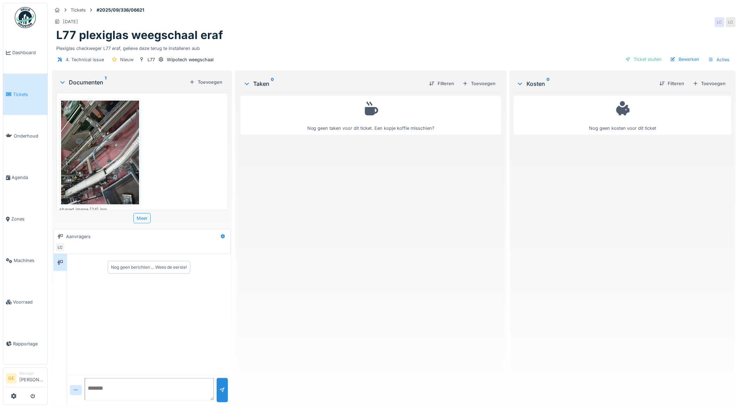
click at [468, 81] on div "Toevoegen" at bounding box center [479, 83] width 39 height 9
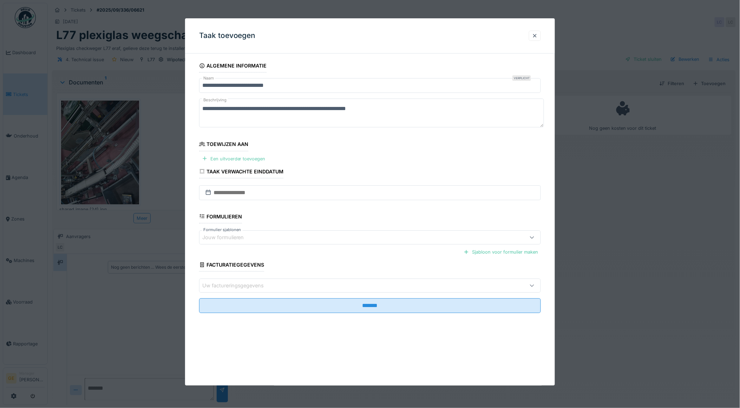
click at [259, 157] on div "Een uitvoerder toevoegen" at bounding box center [233, 158] width 69 height 9
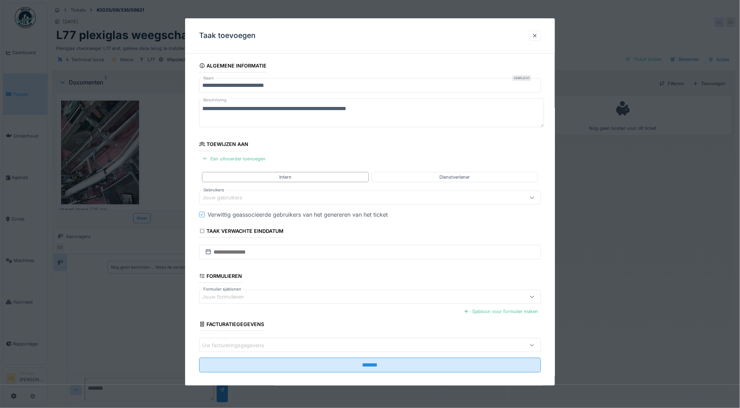
click at [259, 199] on div "Jouw gebruikers" at bounding box center [350, 198] width 297 height 8
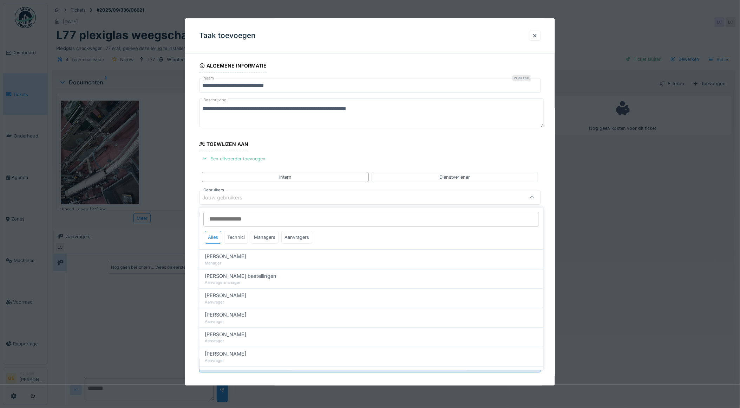
click at [239, 236] on div "Technici" at bounding box center [237, 237] width 24 height 13
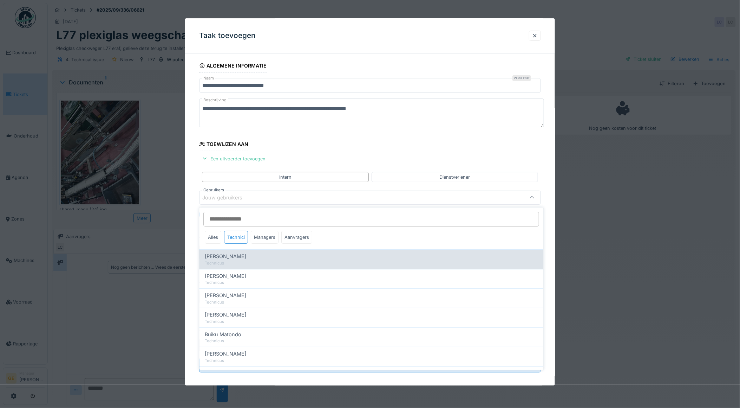
click at [230, 260] on span "Adrian Kostera" at bounding box center [225, 256] width 41 height 8
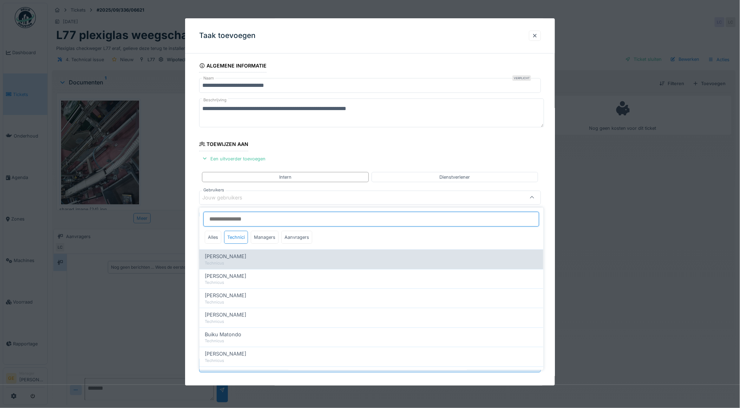
type input "*****"
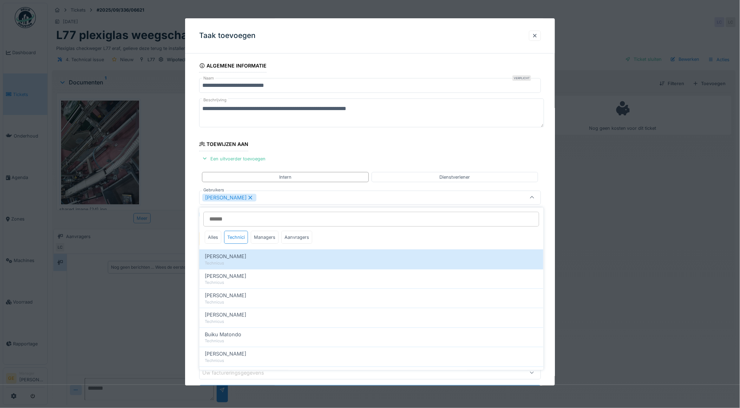
click at [338, 136] on fieldset "**********" at bounding box center [370, 232] width 342 height 346
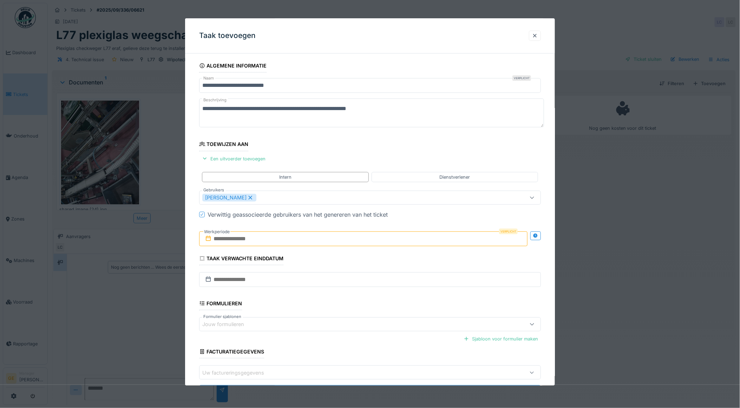
drag, startPoint x: 248, startPoint y: 236, endPoint x: 254, endPoint y: 239, distance: 6.1
click at [248, 236] on input "text" at bounding box center [363, 238] width 329 height 15
click at [355, 318] on div "24" at bounding box center [353, 319] width 9 height 10
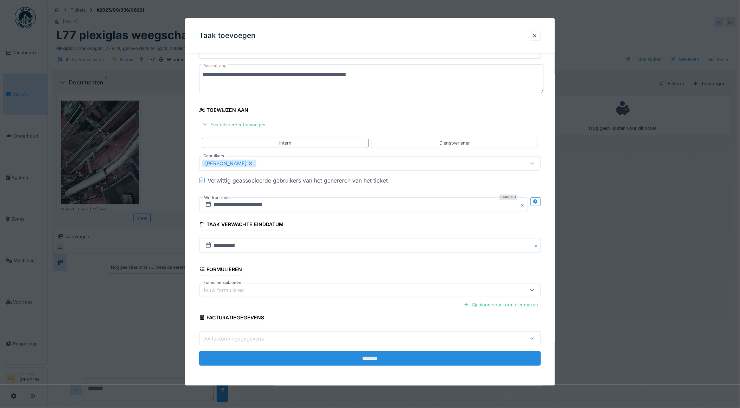
click at [340, 355] on input "*******" at bounding box center [370, 358] width 342 height 15
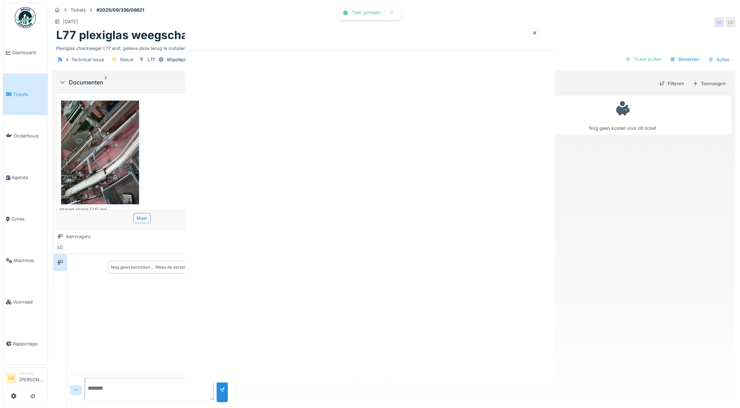
scroll to position [0, 0]
